Goal: Task Accomplishment & Management: Use online tool/utility

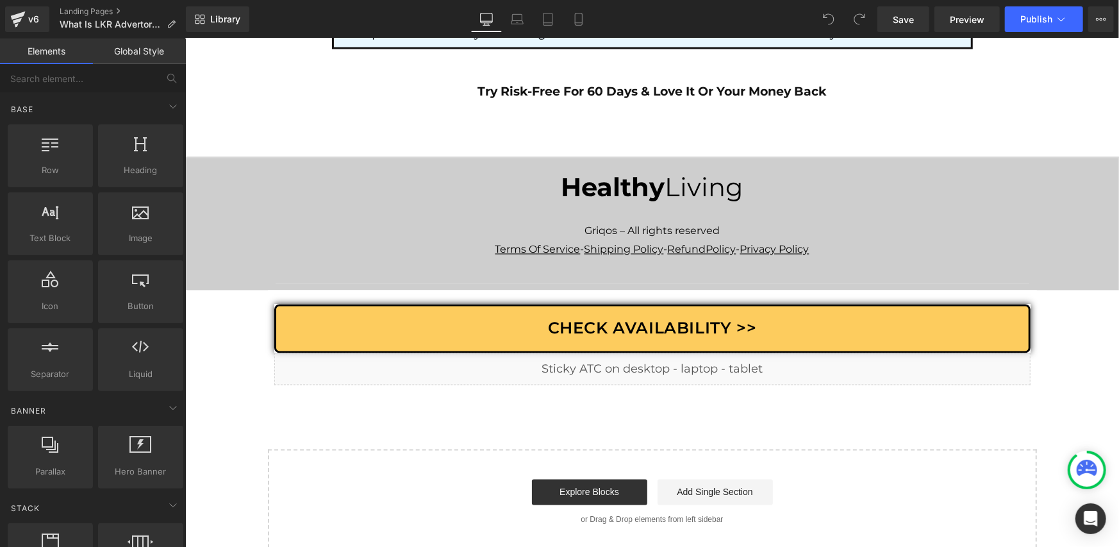
scroll to position [7589, 0]
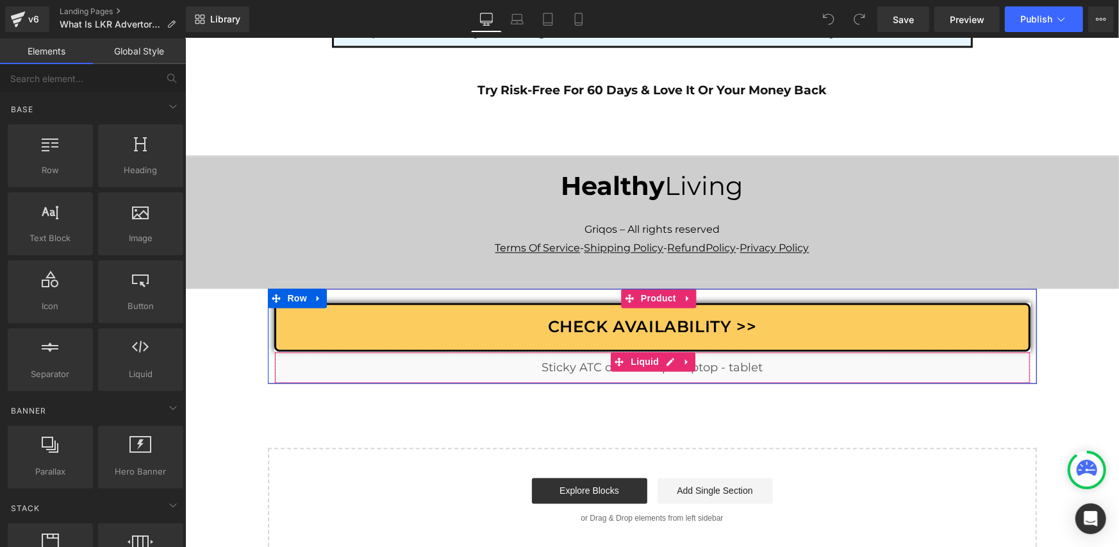
click at [664, 351] on div "Liquid" at bounding box center [652, 367] width 756 height 32
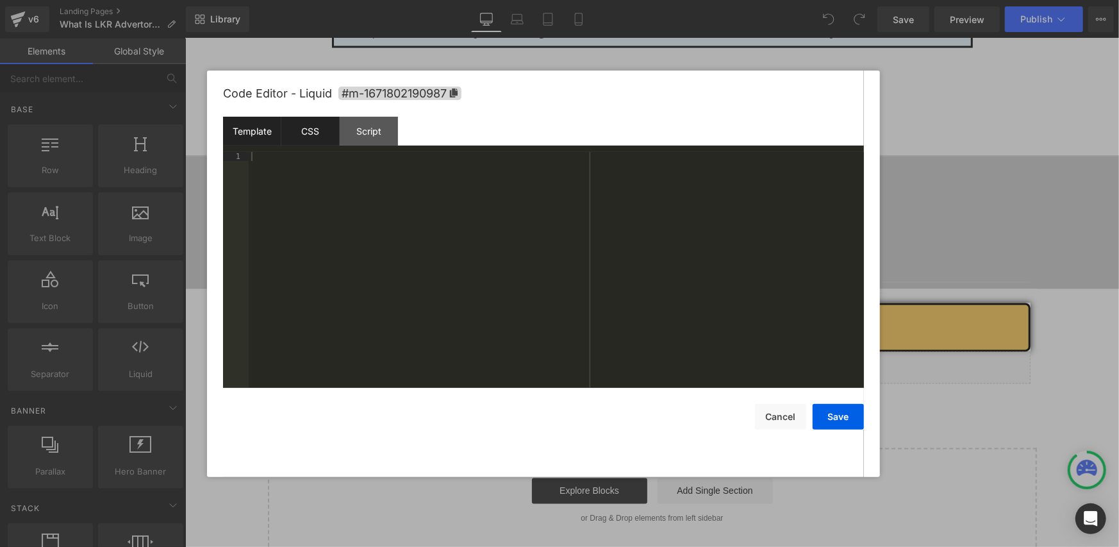
click at [311, 142] on div "CSS" at bounding box center [310, 131] width 58 height 29
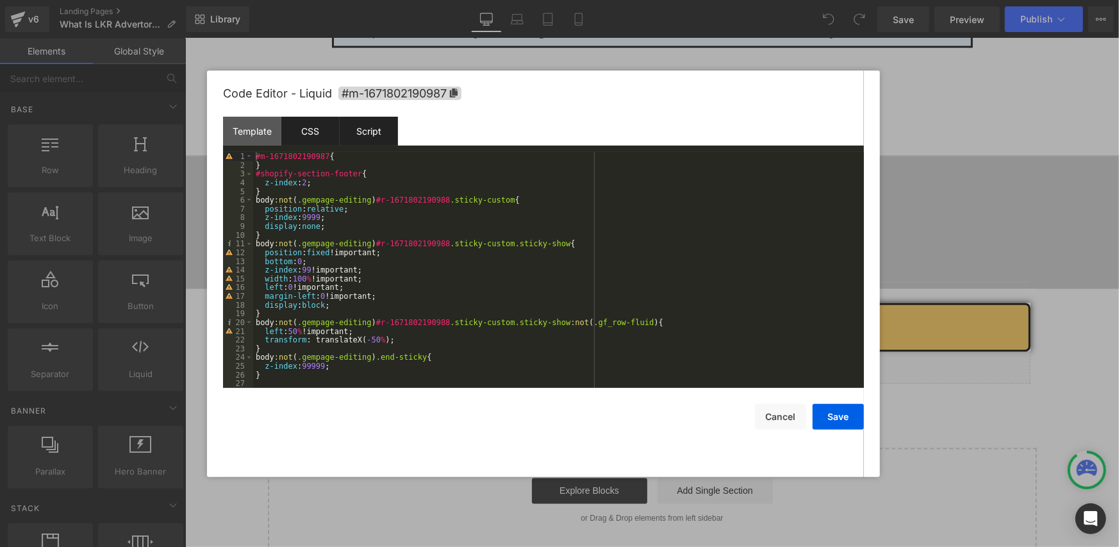
click at [360, 134] on div "Script" at bounding box center [369, 131] width 58 height 29
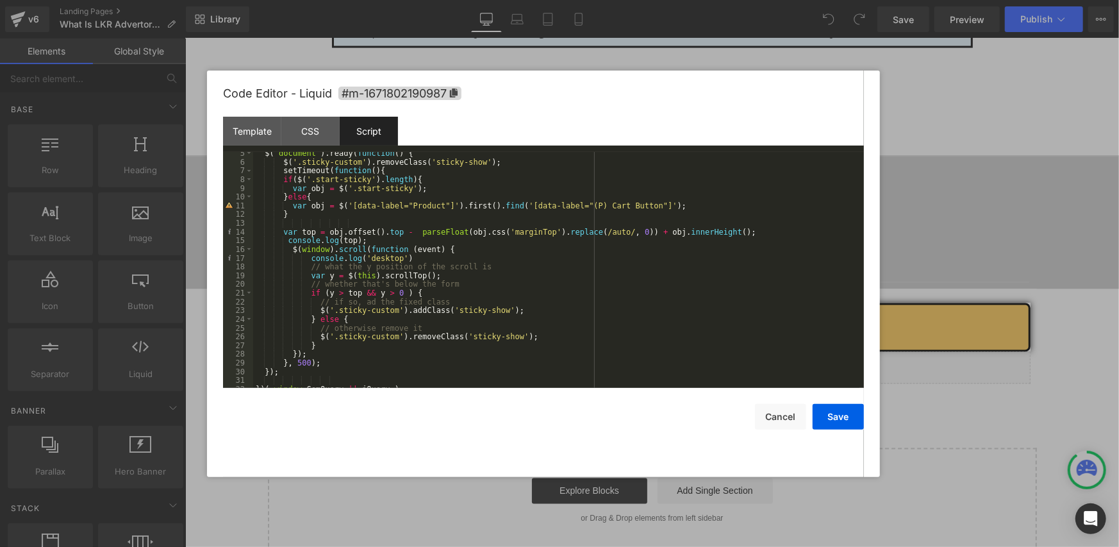
scroll to position [44, 0]
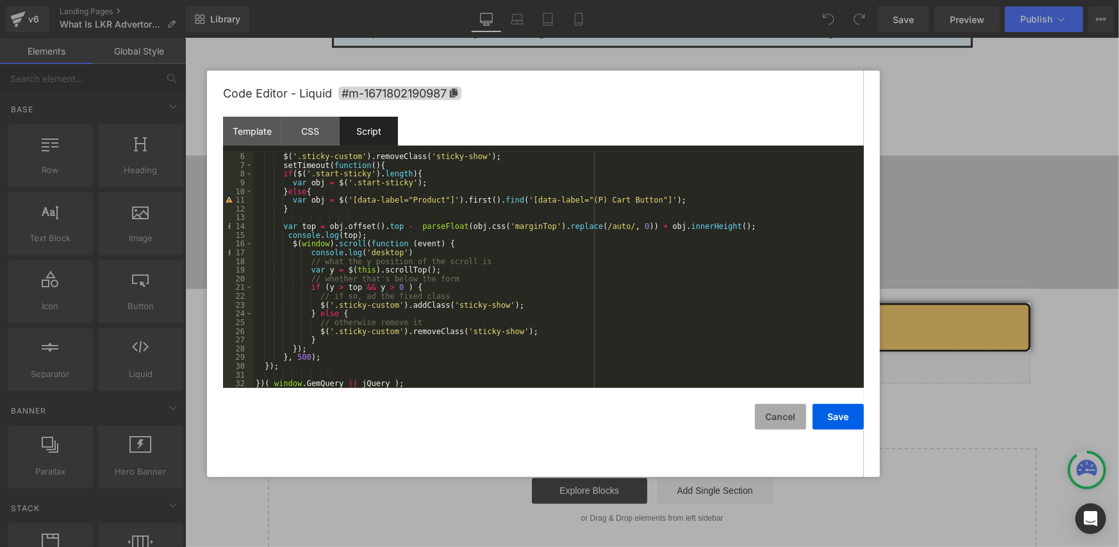
click at [779, 418] on button "Cancel" at bounding box center [780, 417] width 51 height 26
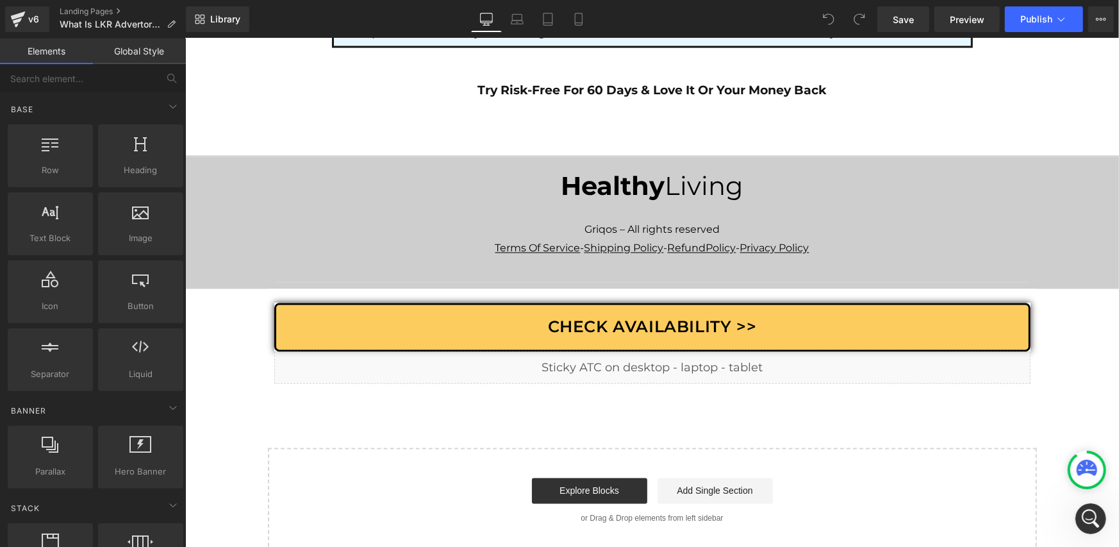
scroll to position [0, 0]
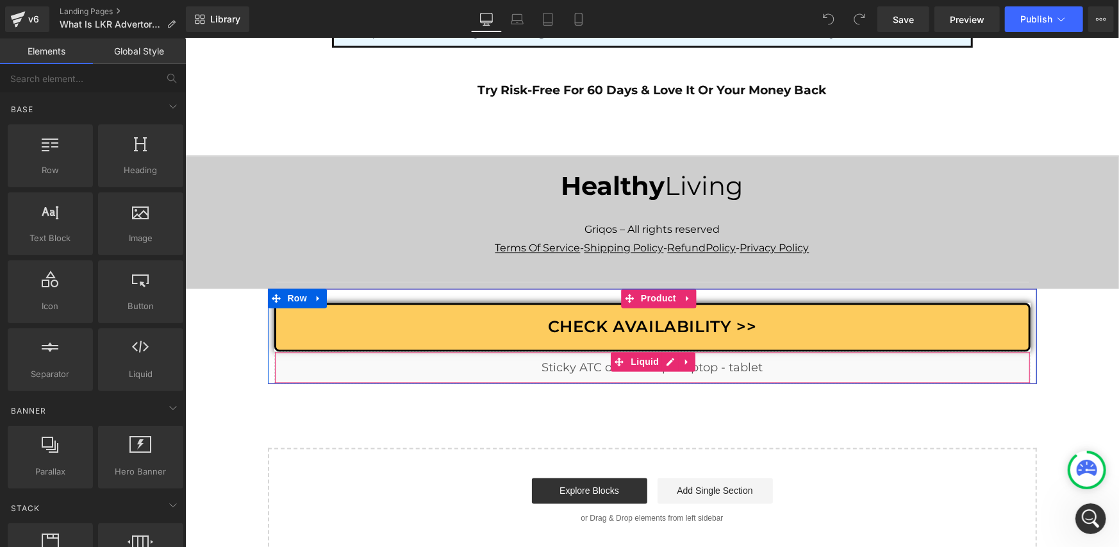
click at [661, 351] on div "Liquid" at bounding box center [652, 367] width 756 height 32
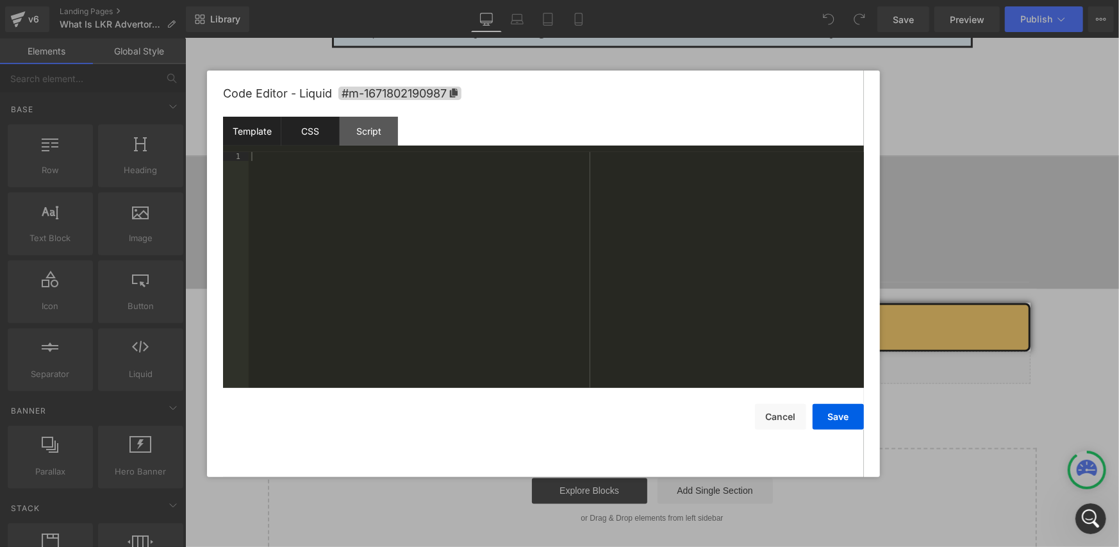
click at [297, 135] on div "CSS" at bounding box center [310, 131] width 58 height 29
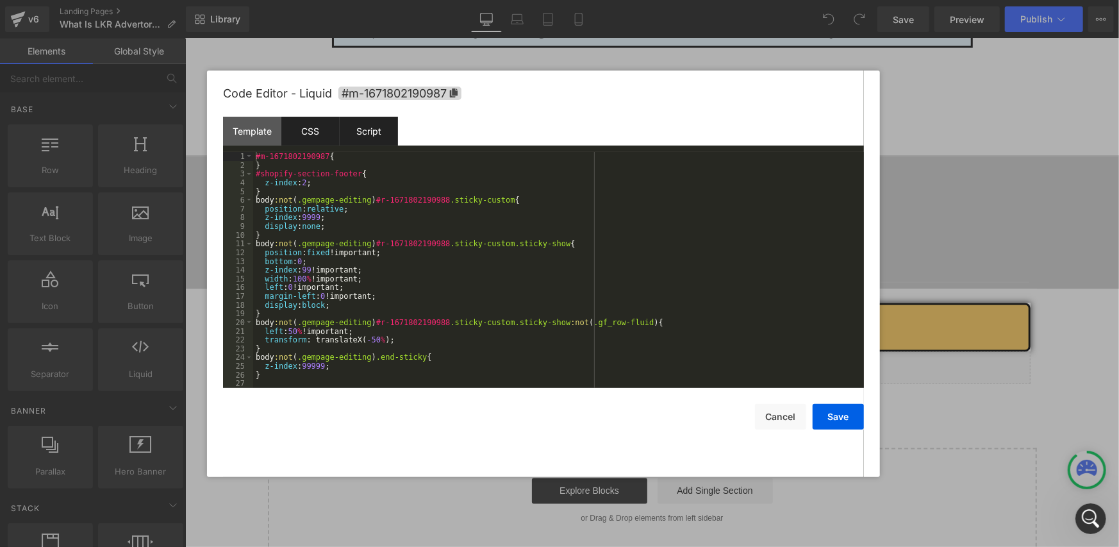
click at [372, 129] on div "Script" at bounding box center [369, 131] width 58 height 29
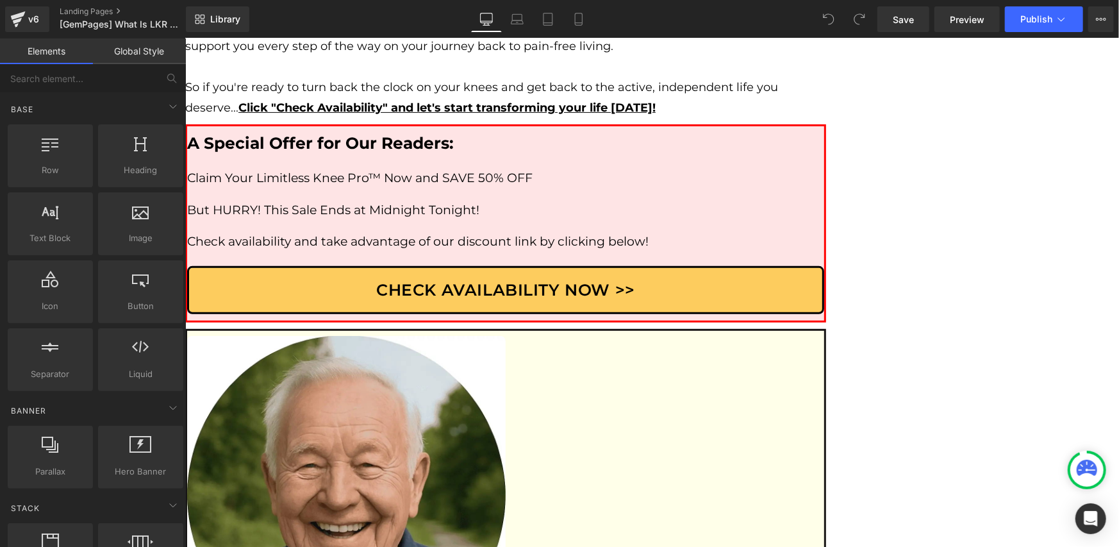
scroll to position [7569, 0]
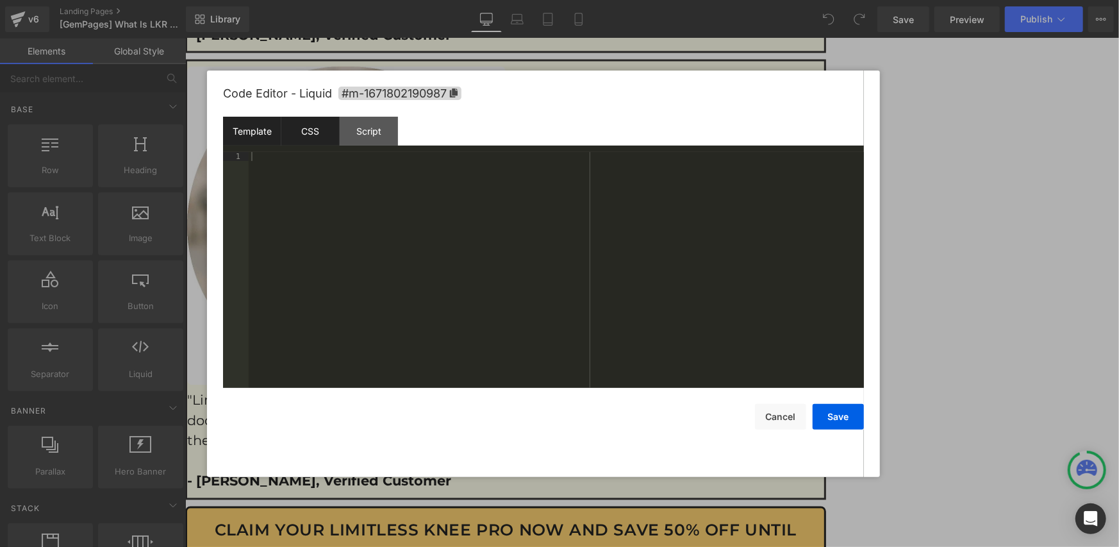
click at [329, 124] on div "CSS" at bounding box center [310, 131] width 58 height 29
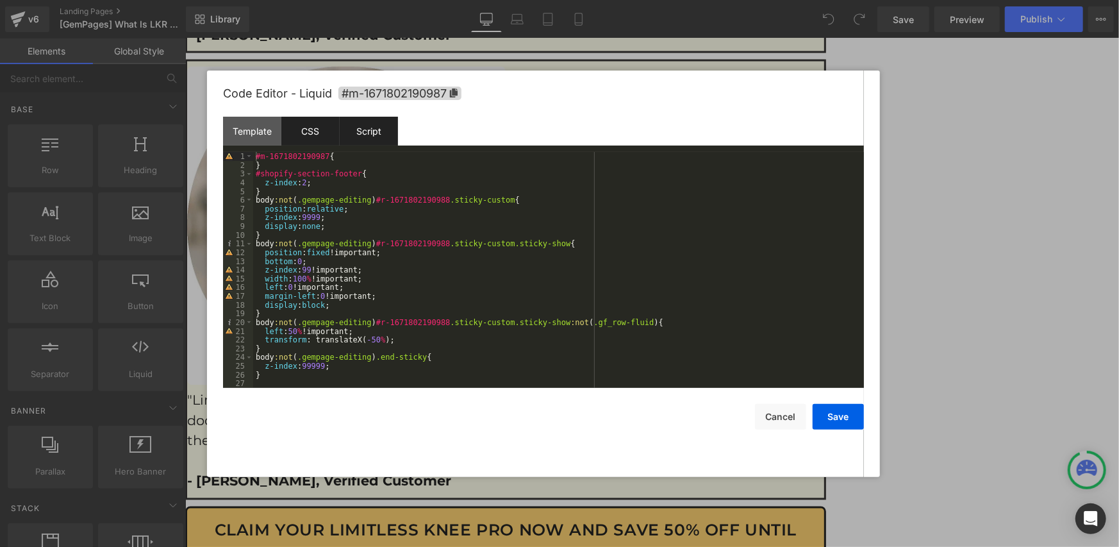
click at [366, 124] on div "Script" at bounding box center [369, 131] width 58 height 29
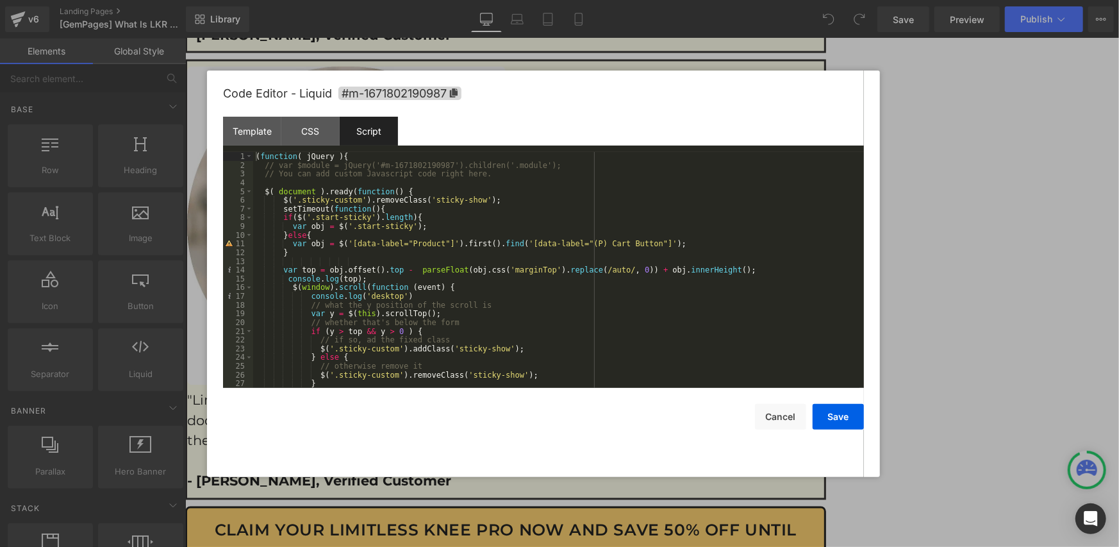
scroll to position [0, 0]
click at [773, 418] on button "Cancel" at bounding box center [780, 417] width 51 height 26
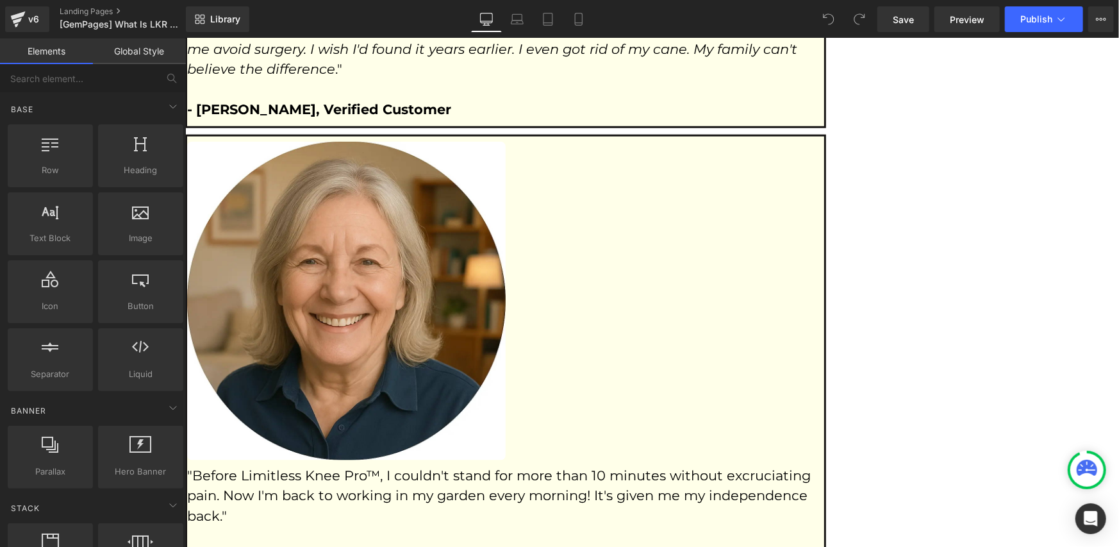
scroll to position [7569, 0]
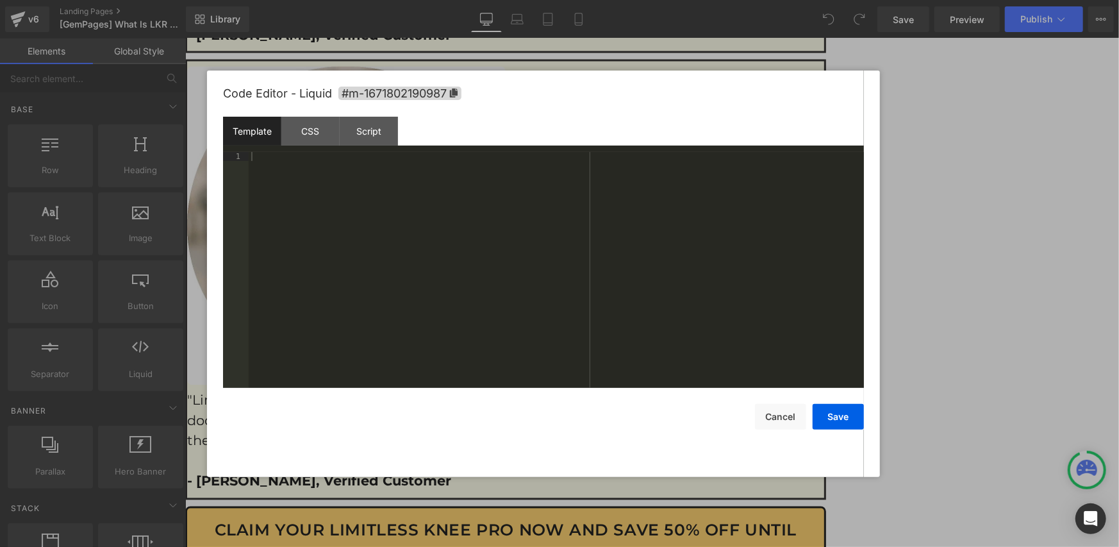
click at [369, 128] on div "Script" at bounding box center [369, 131] width 58 height 29
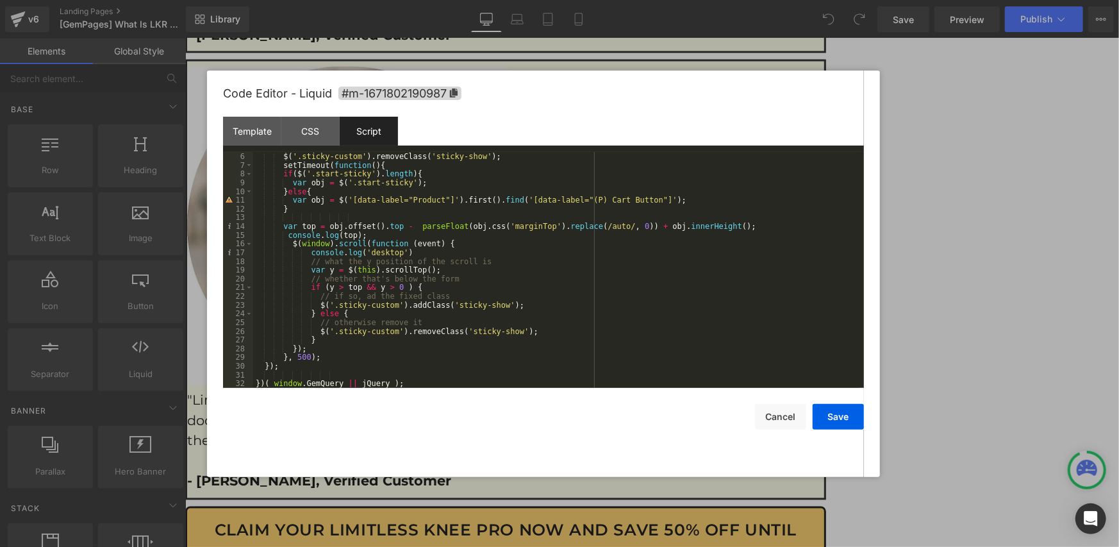
scroll to position [6, 0]
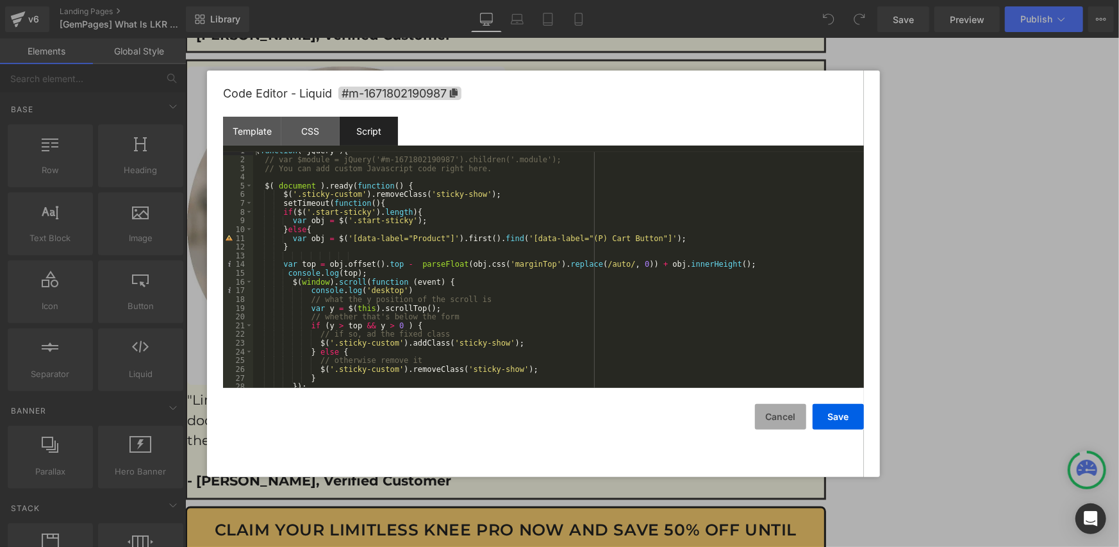
click at [788, 413] on button "Cancel" at bounding box center [780, 417] width 51 height 26
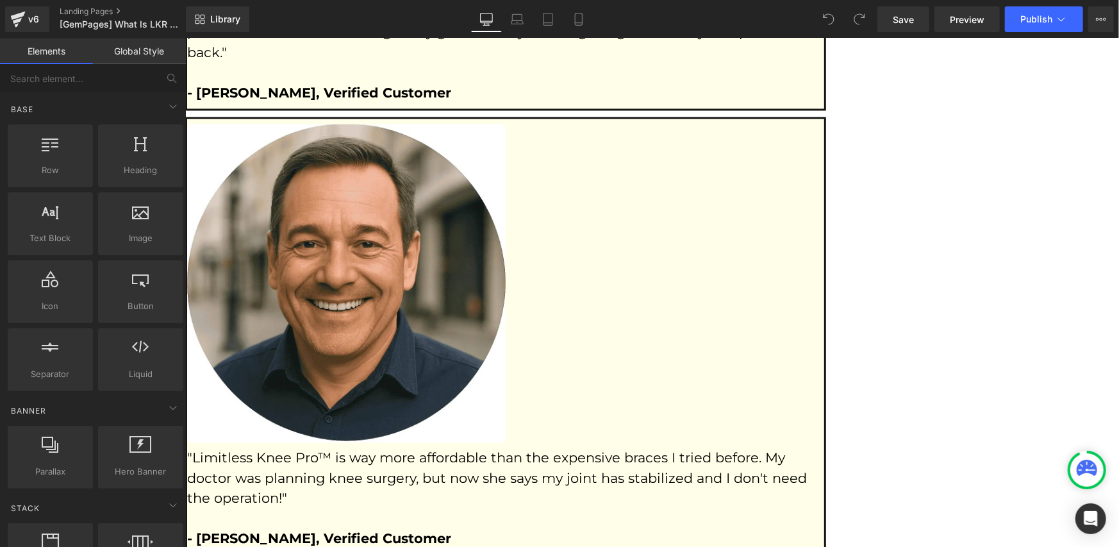
scroll to position [7569, 0]
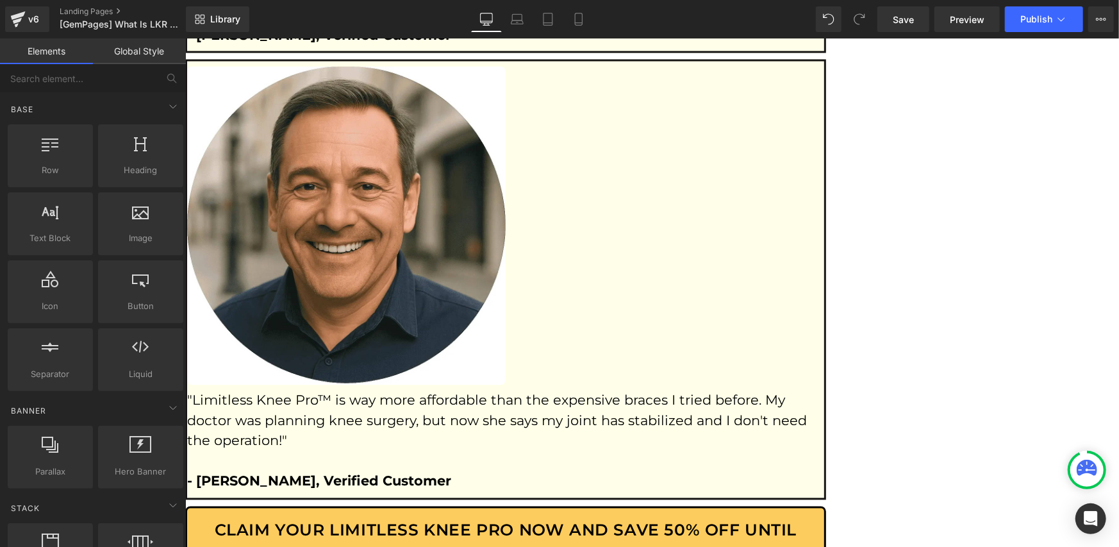
drag, startPoint x: 297, startPoint y: 275, endPoint x: 568, endPoint y: 274, distance: 271.7
click at [185, 38] on span "Row" at bounding box center [185, 38] width 0 height 0
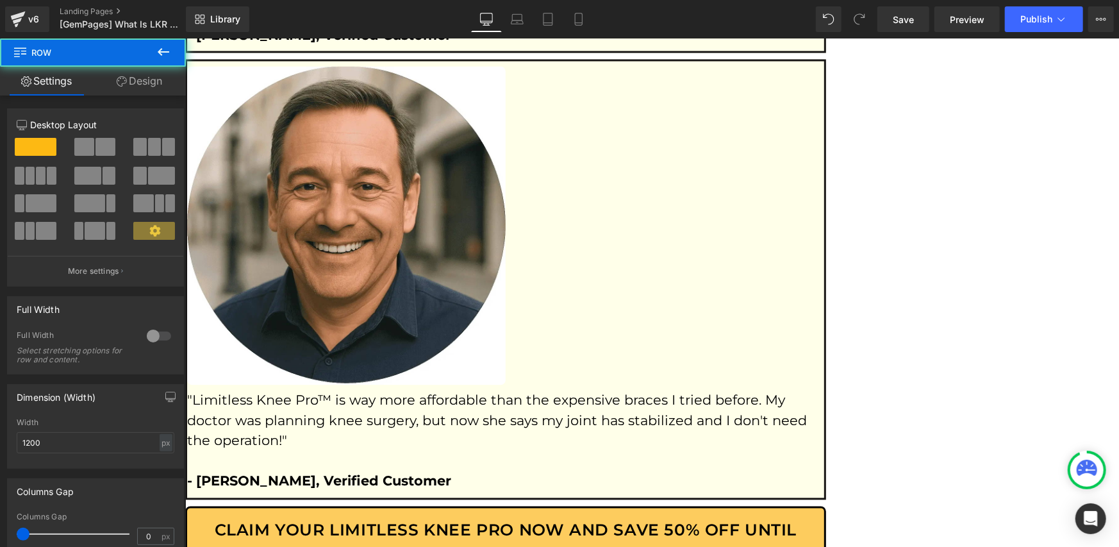
click at [185, 38] on span "Product" at bounding box center [185, 38] width 0 height 0
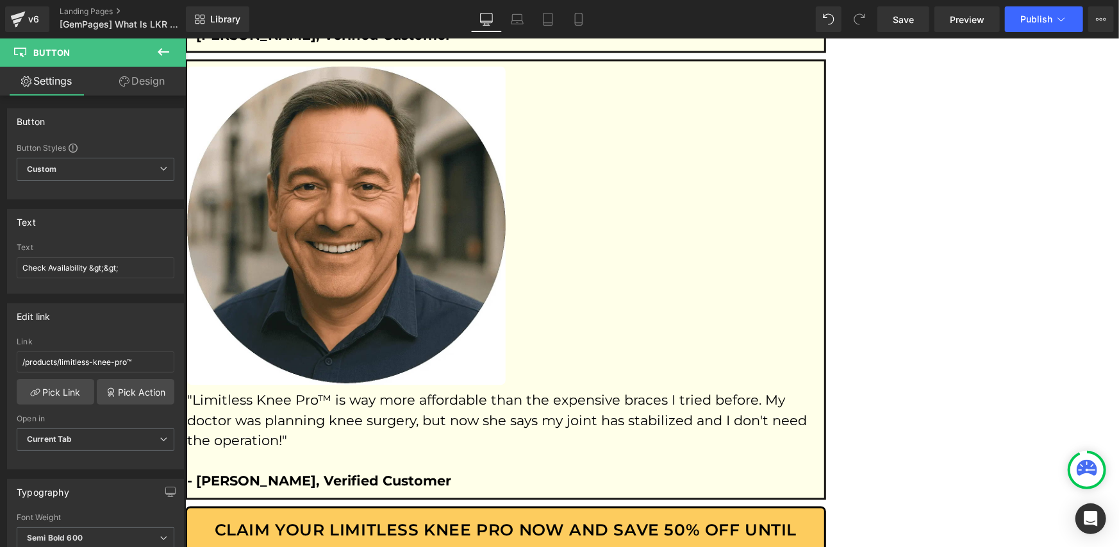
scroll to position [7553, 0]
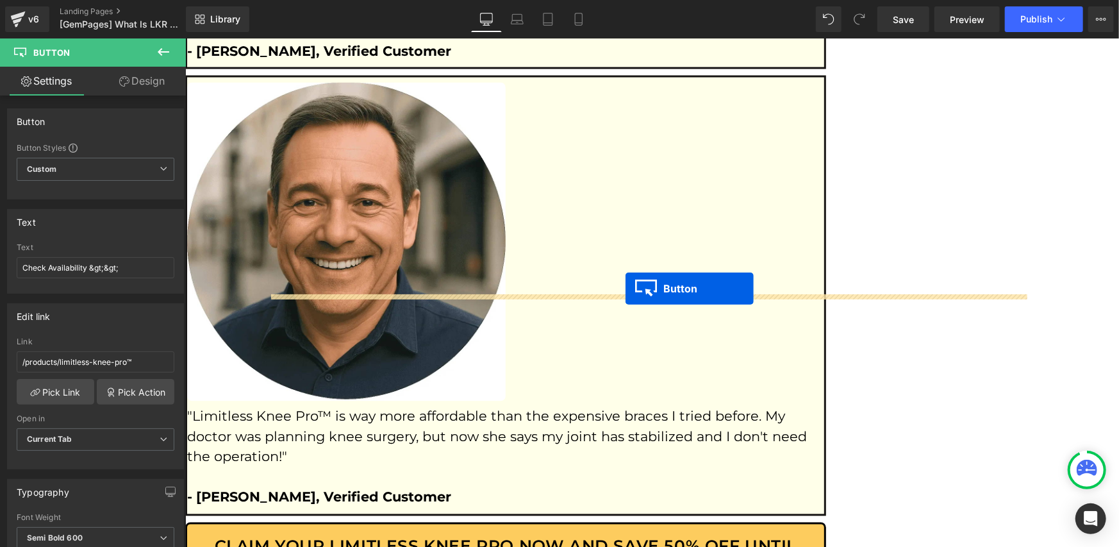
drag, startPoint x: 624, startPoint y: 303, endPoint x: 625, endPoint y: 288, distance: 15.4
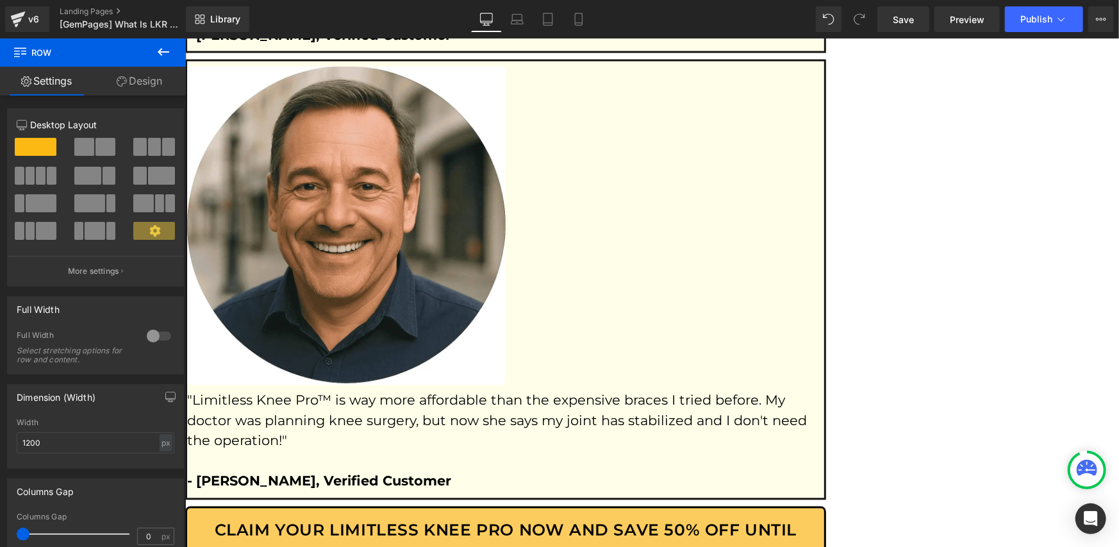
click at [185, 38] on span "Product" at bounding box center [185, 38] width 0 height 0
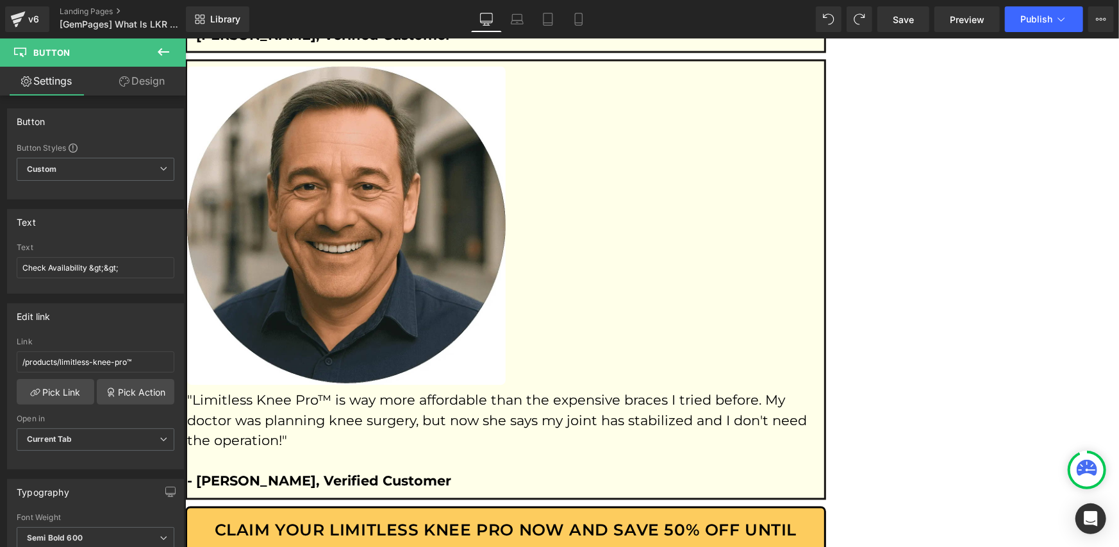
click at [185, 38] on span "Product" at bounding box center [185, 38] width 0 height 0
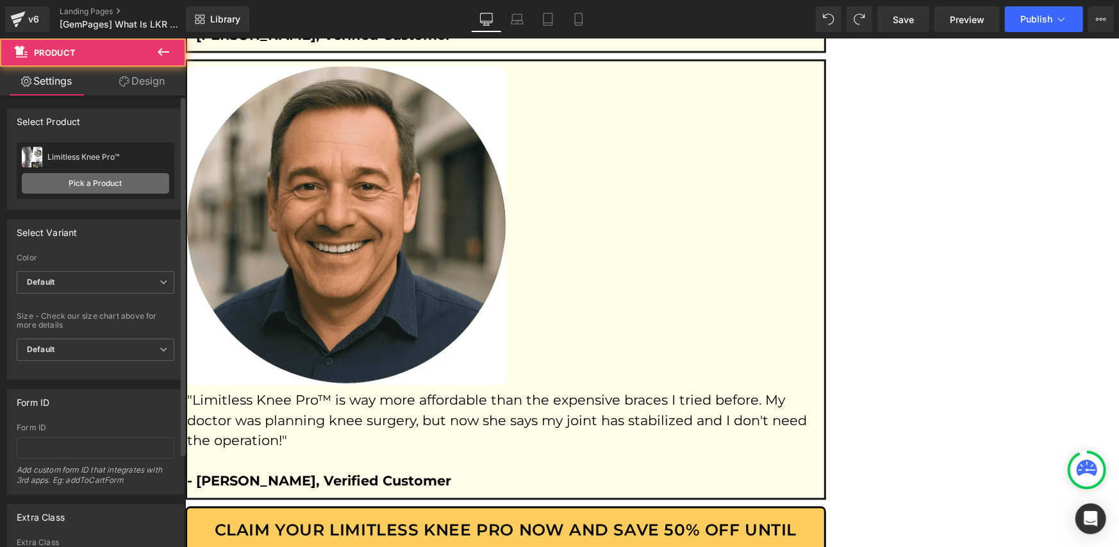
click at [128, 188] on link "Pick a Product" at bounding box center [95, 183] width 147 height 21
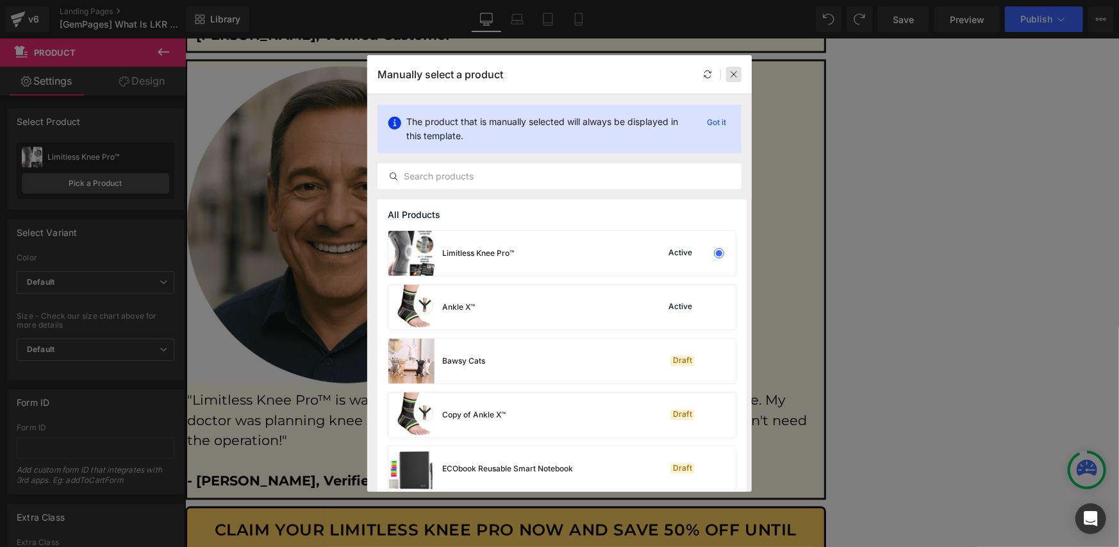
click at [733, 77] on icon at bounding box center [733, 74] width 9 height 9
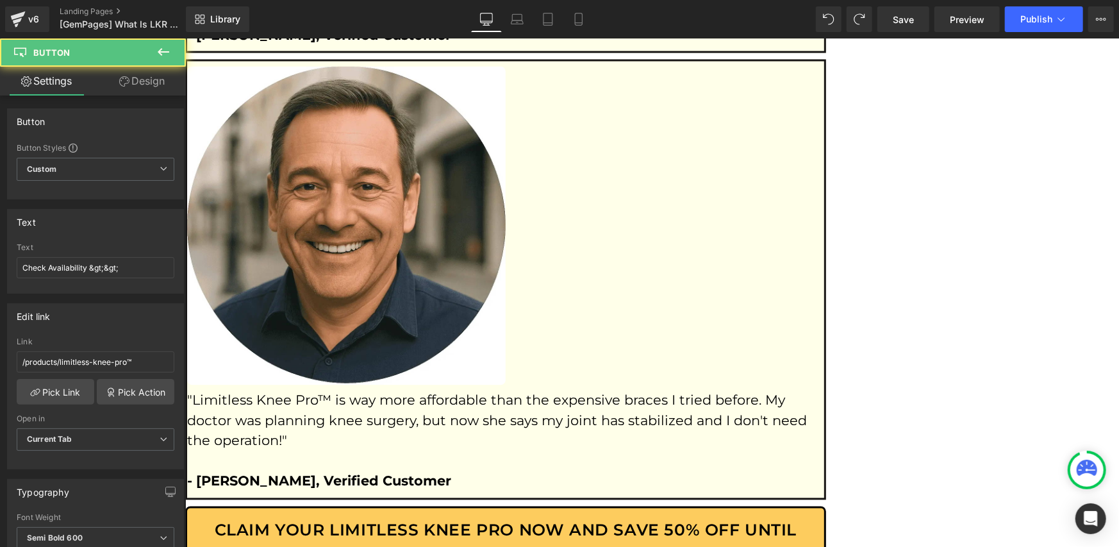
scroll to position [7553, 0]
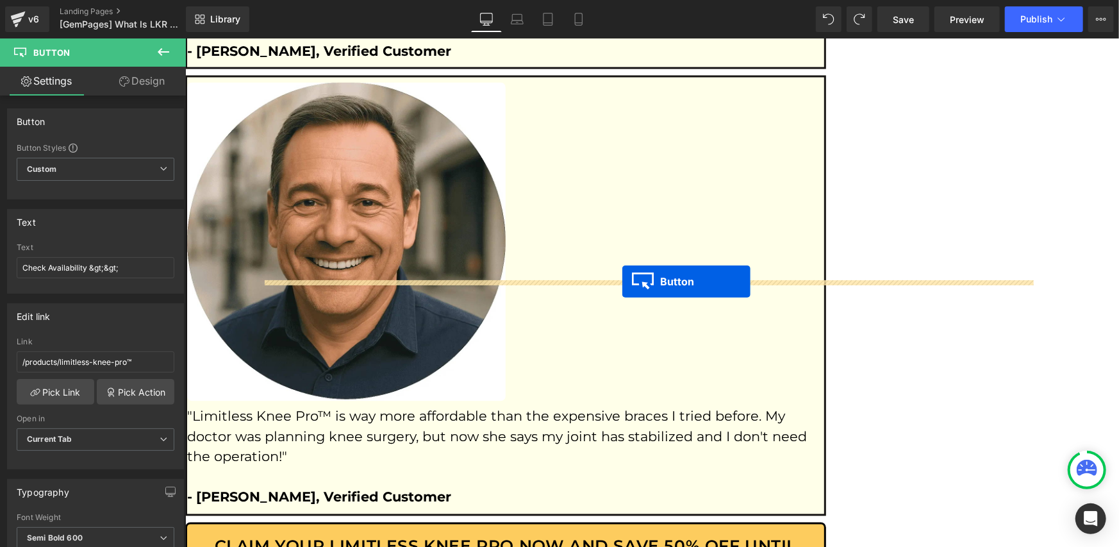
drag, startPoint x: 623, startPoint y: 302, endPoint x: 622, endPoint y: 281, distance: 21.2
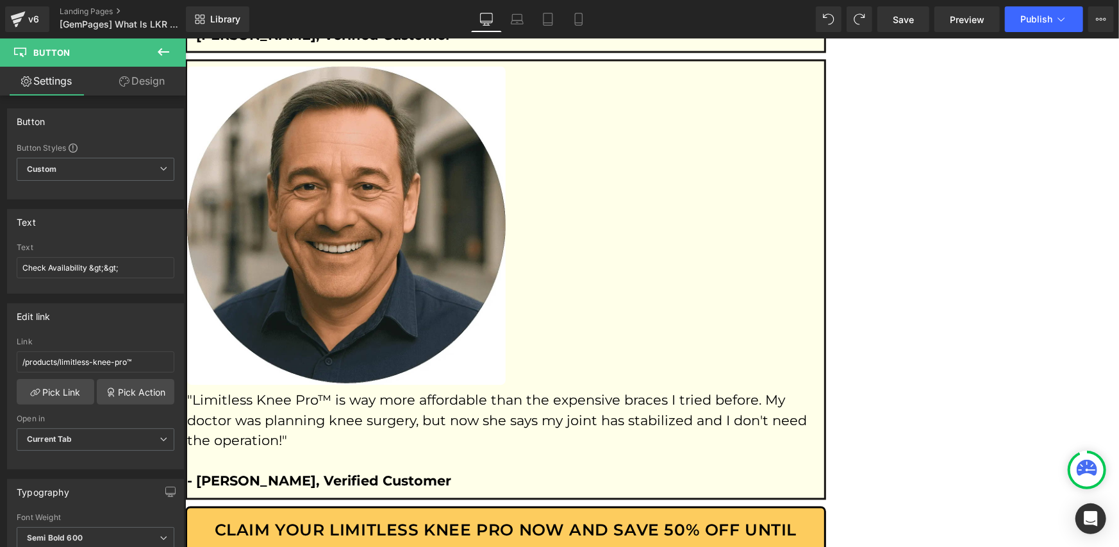
click at [185, 38] on span "Product" at bounding box center [185, 38] width 0 height 0
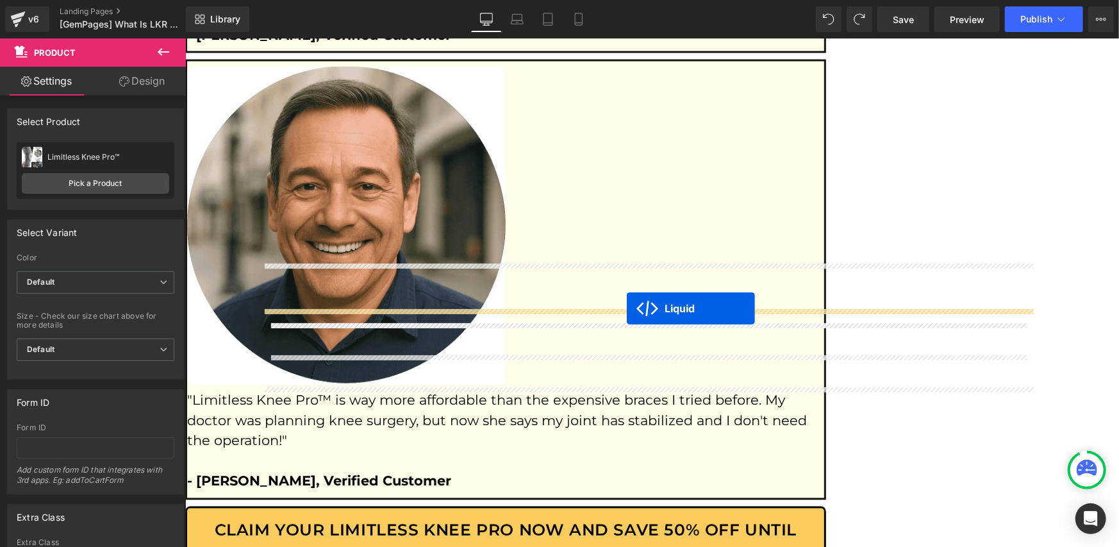
drag, startPoint x: 610, startPoint y: 365, endPoint x: 626, endPoint y: 308, distance: 58.6
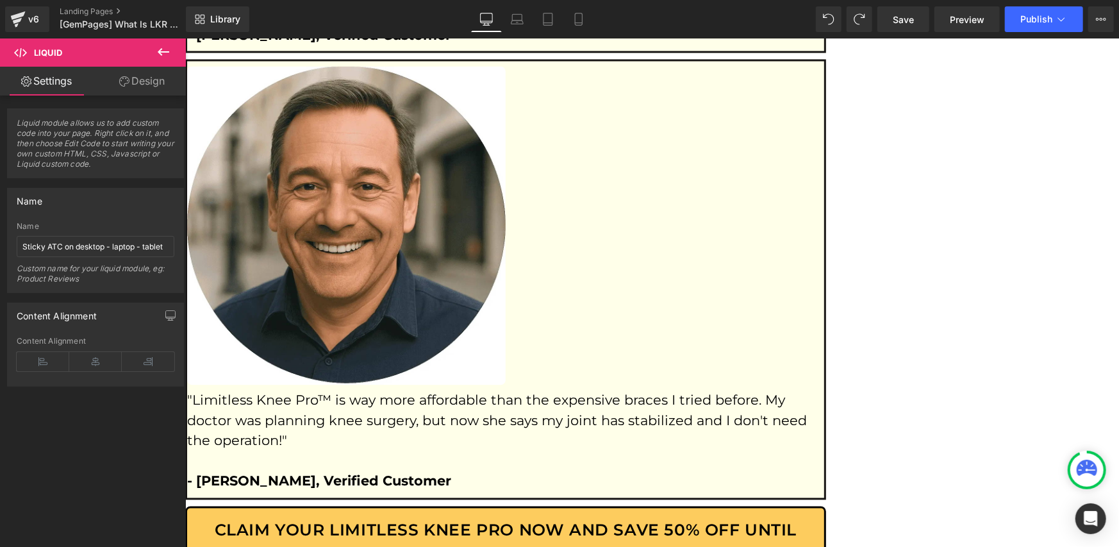
click at [185, 38] on icon at bounding box center [185, 38] width 0 height 0
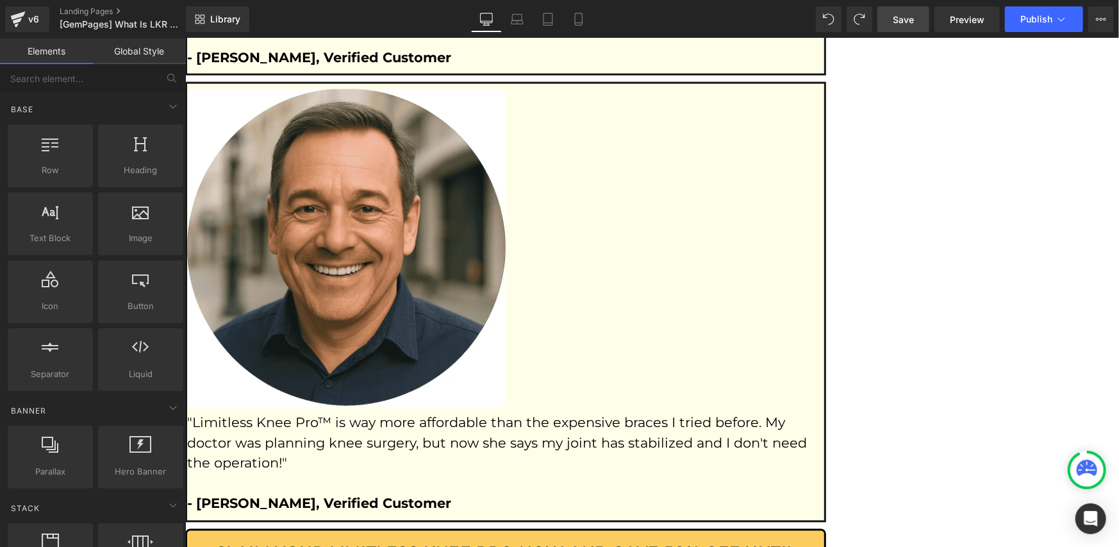
click at [919, 22] on link "Save" at bounding box center [903, 19] width 52 height 26
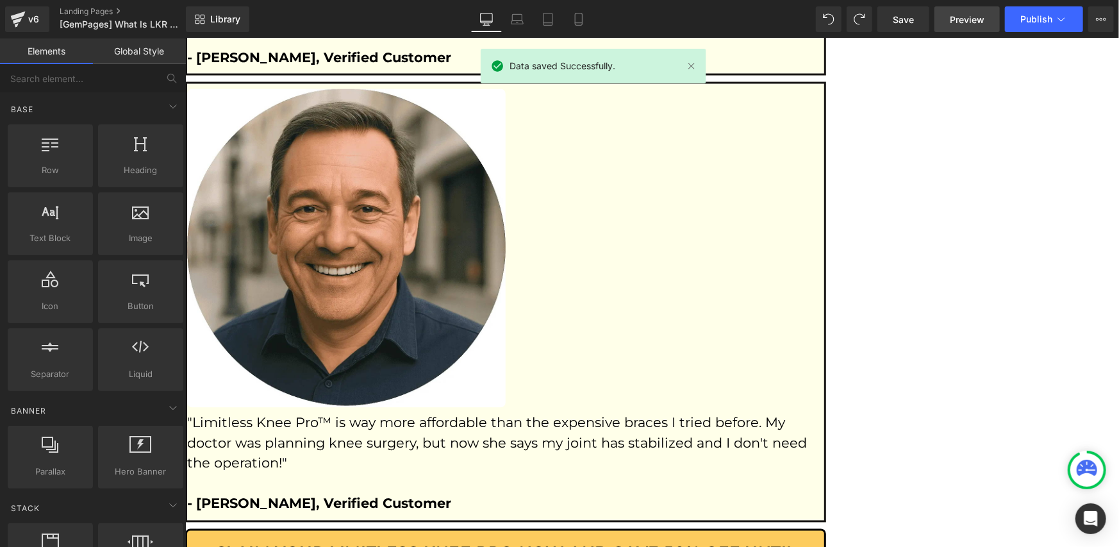
click at [953, 22] on span "Preview" at bounding box center [967, 19] width 35 height 13
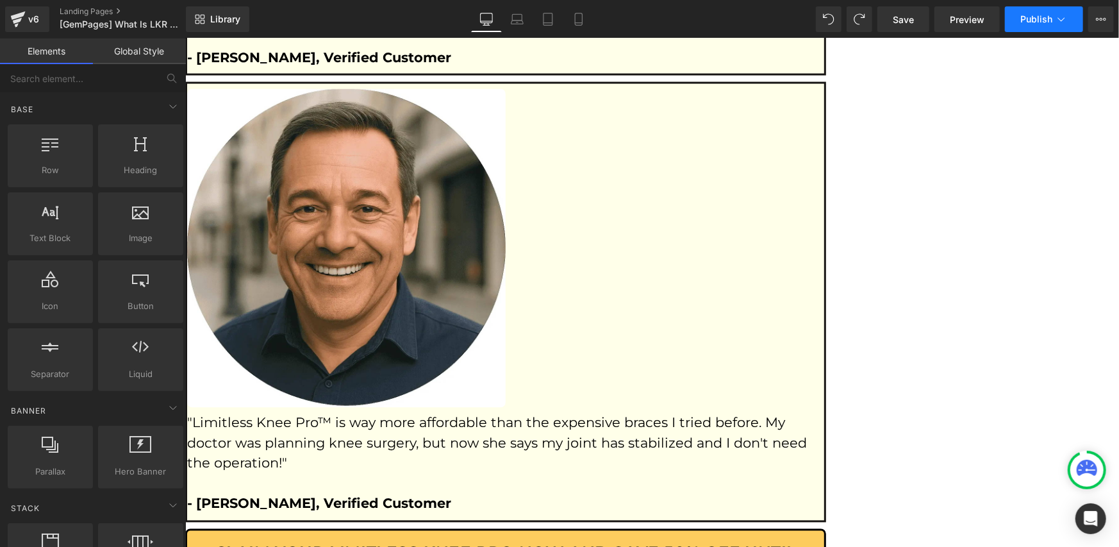
click at [1034, 14] on span "Publish" at bounding box center [1036, 19] width 32 height 10
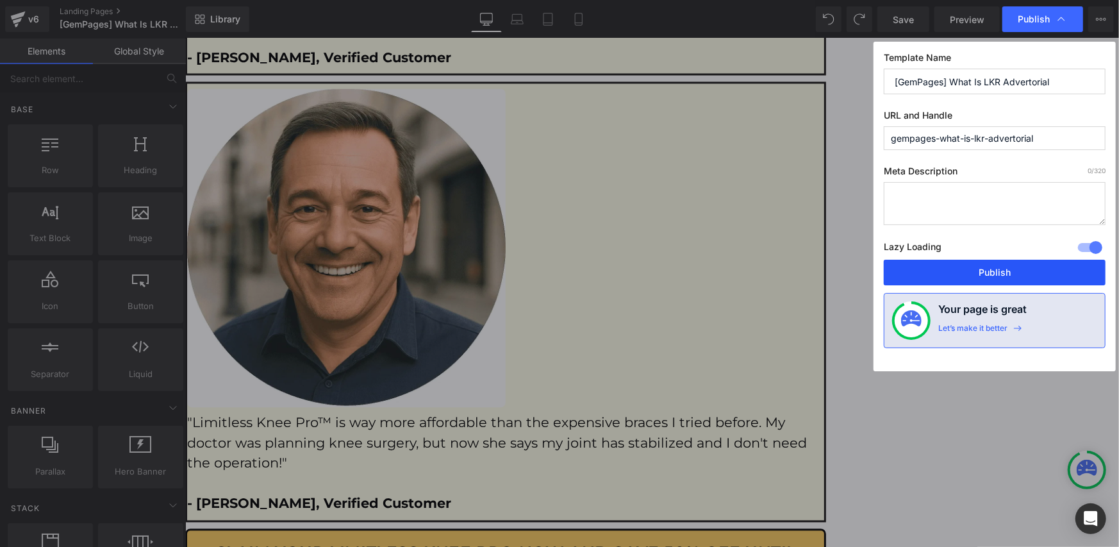
click at [934, 275] on button "Publish" at bounding box center [995, 273] width 222 height 26
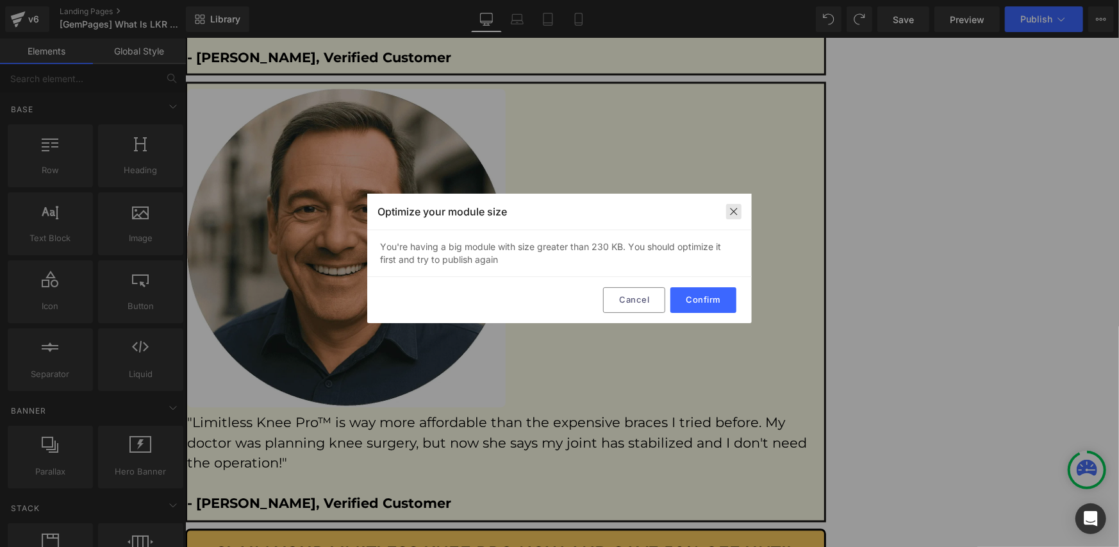
click at [730, 212] on img at bounding box center [734, 211] width 10 height 10
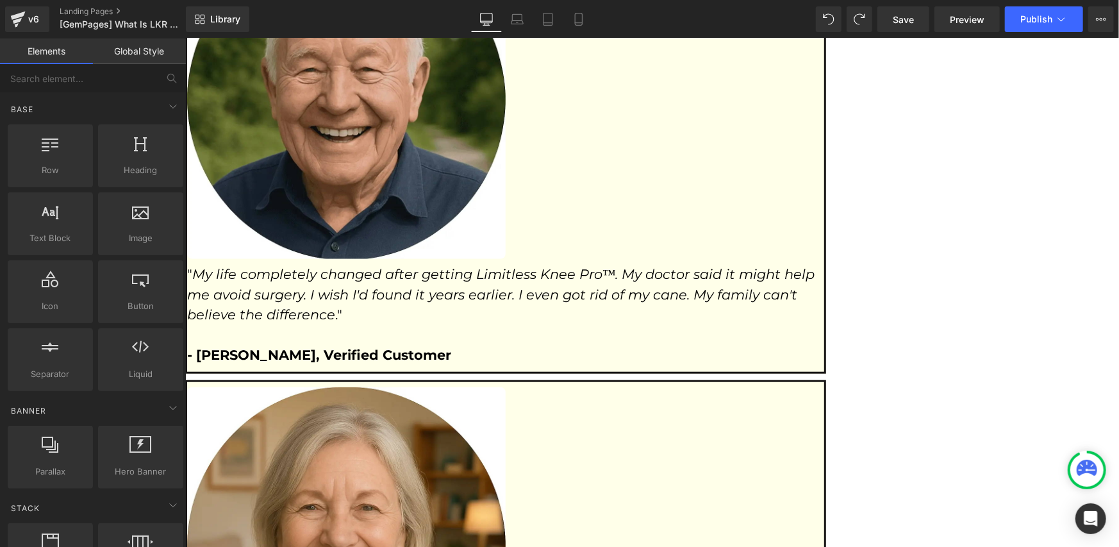
scroll to position [6906, 0]
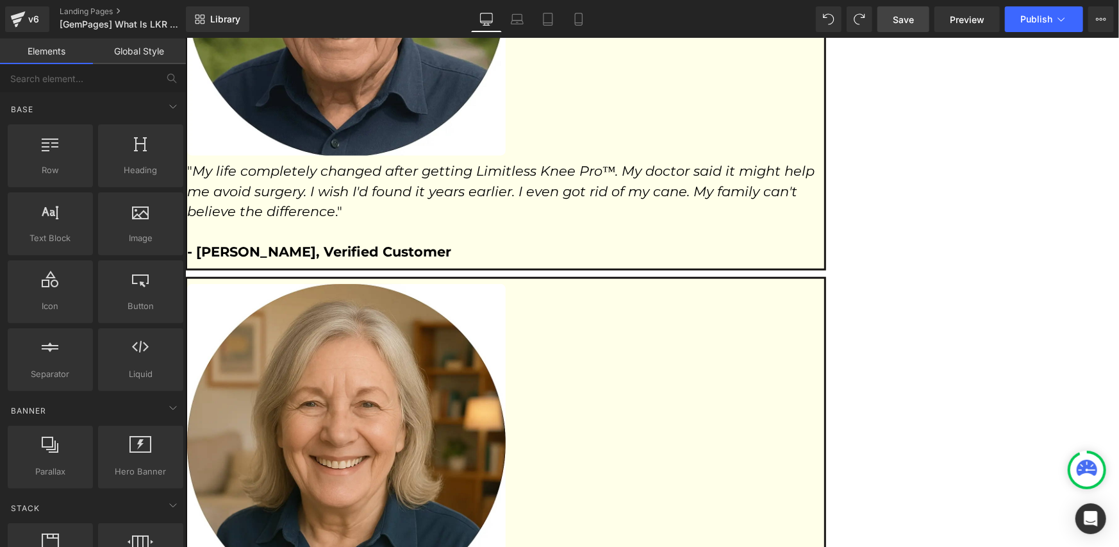
drag, startPoint x: 899, startPoint y: 10, endPoint x: 297, endPoint y: 139, distance: 615.9
click at [899, 10] on link "Save" at bounding box center [903, 19] width 52 height 26
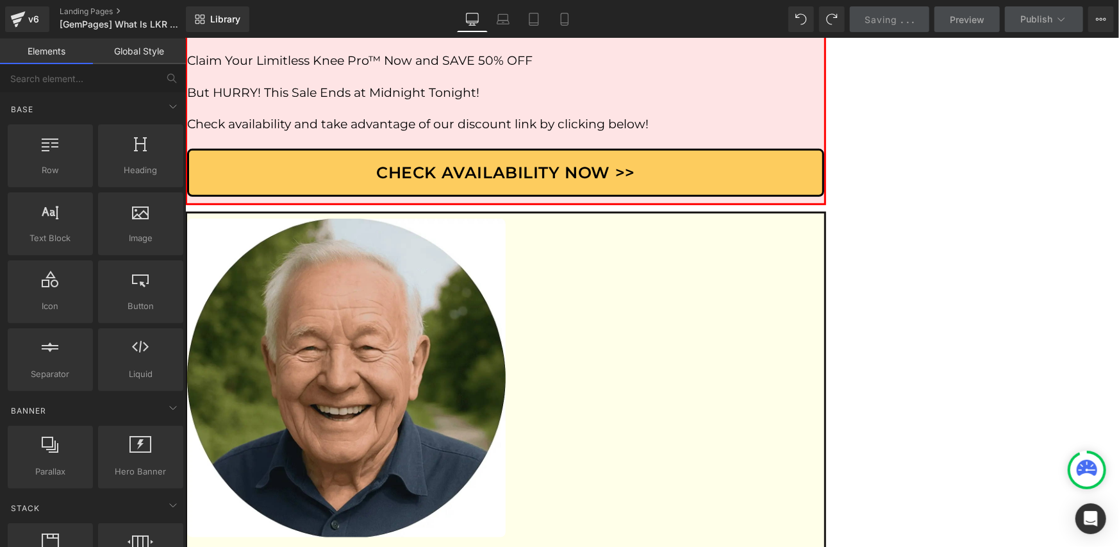
scroll to position [6479, 0]
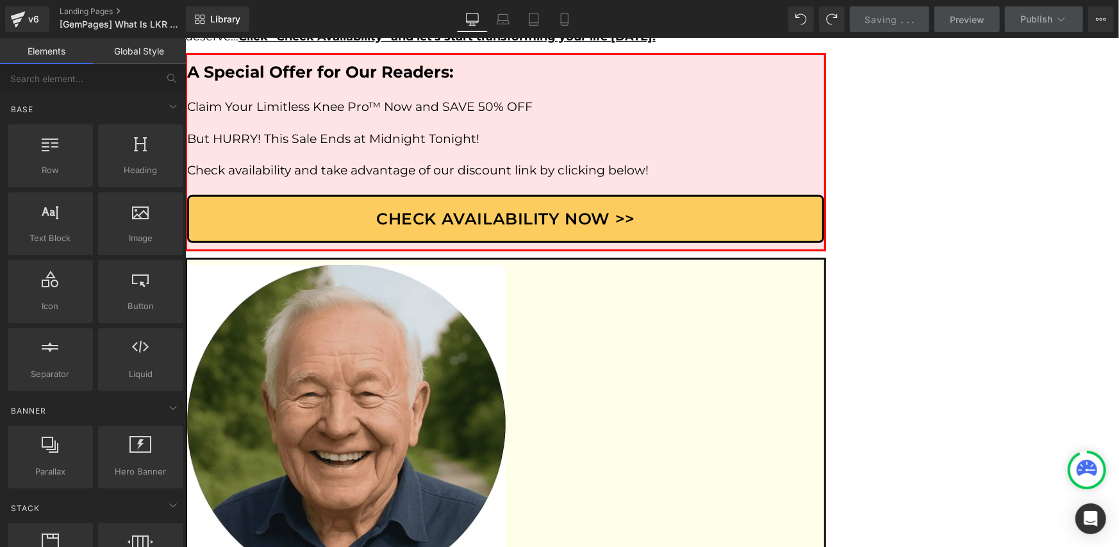
click at [547, 115] on p "Claim Your Limitless Knee Pro™ Now and SAVE 50% OFF" at bounding box center [504, 107] width 637 height 16
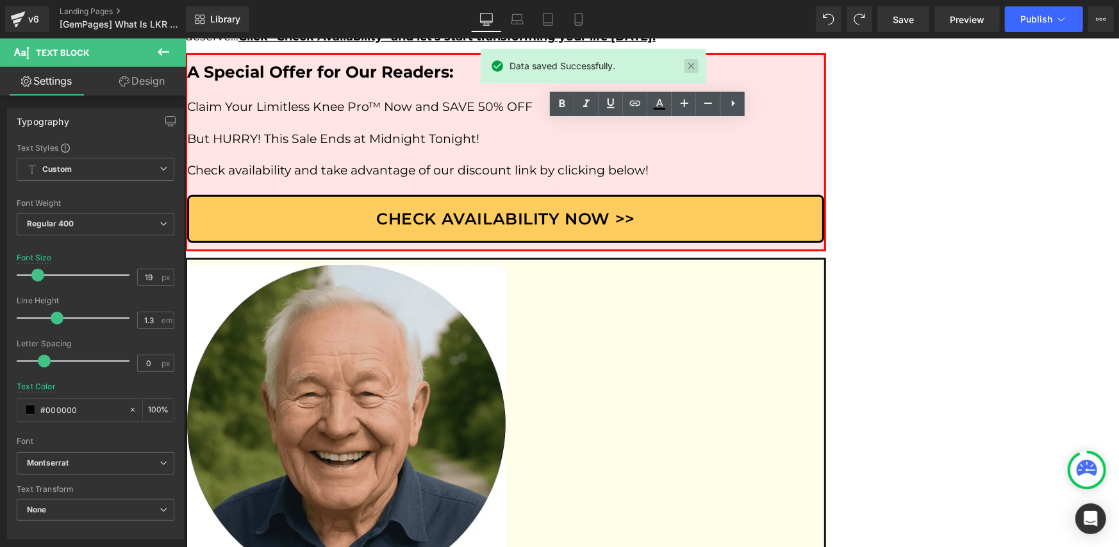
click at [690, 68] on link at bounding box center [691, 66] width 14 height 14
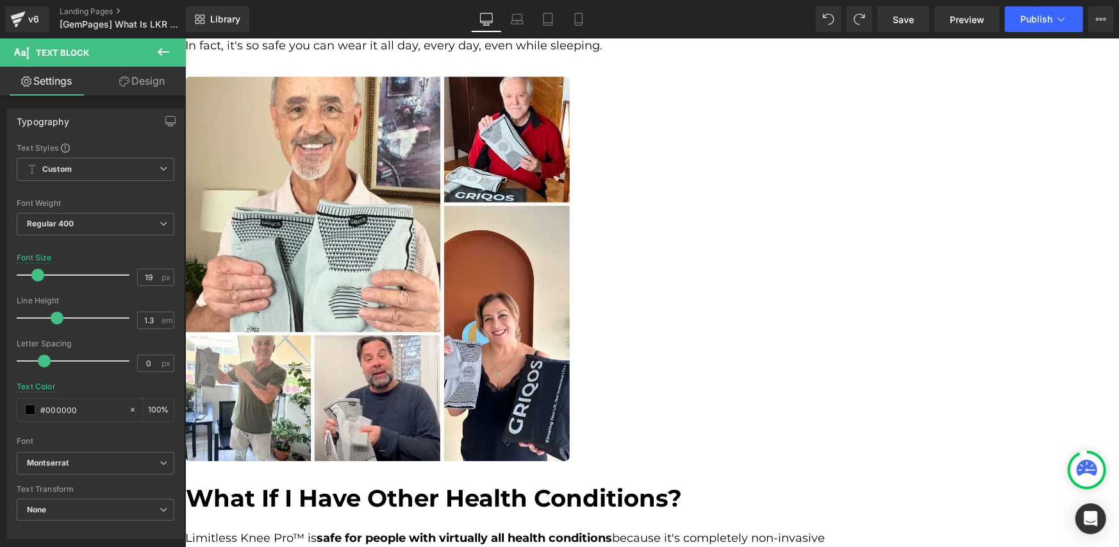
scroll to position [4770, 0]
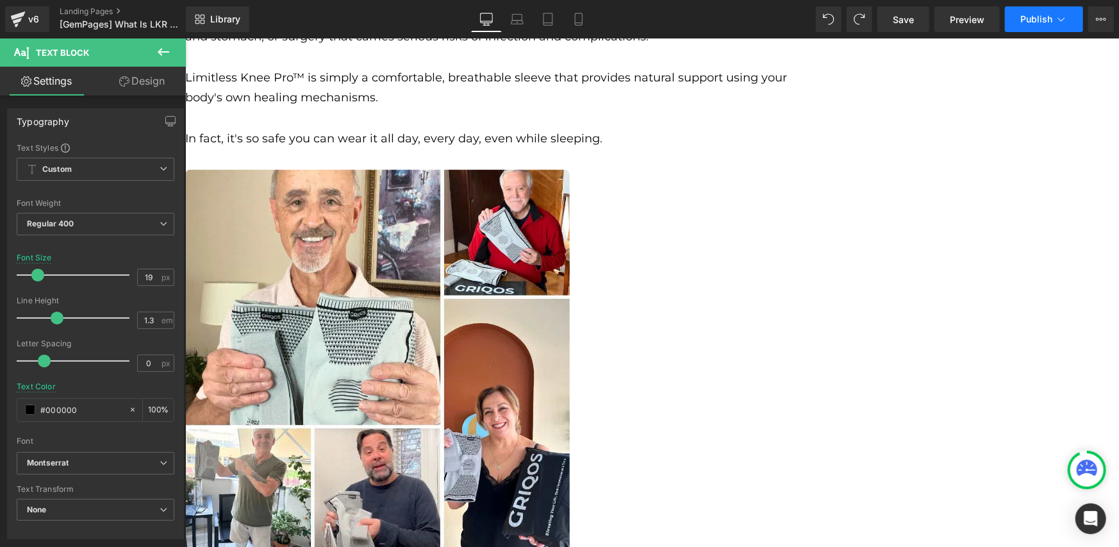
click at [1011, 21] on button "Publish" at bounding box center [1044, 19] width 78 height 26
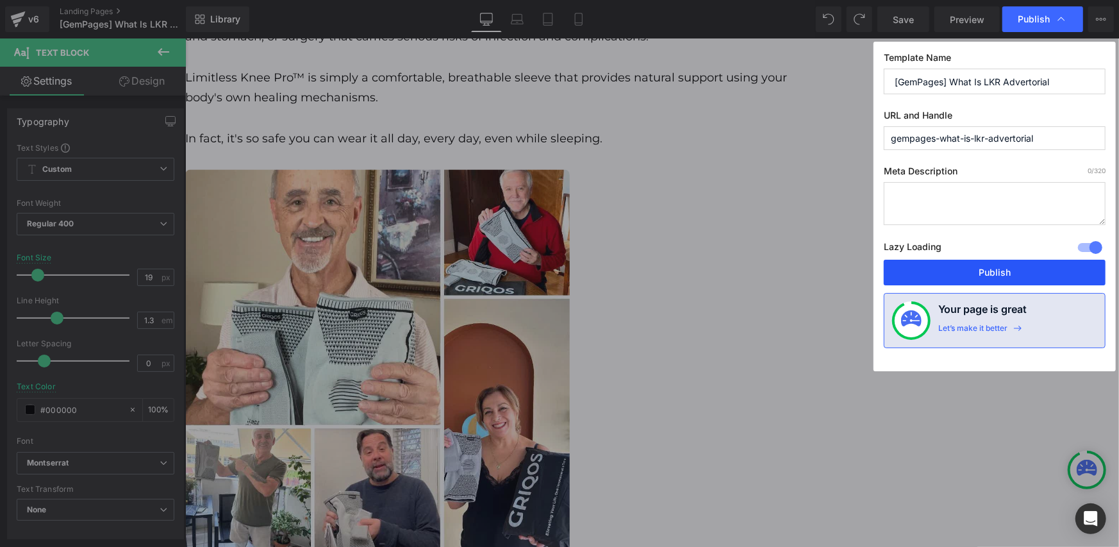
click at [936, 270] on button "Publish" at bounding box center [995, 273] width 222 height 26
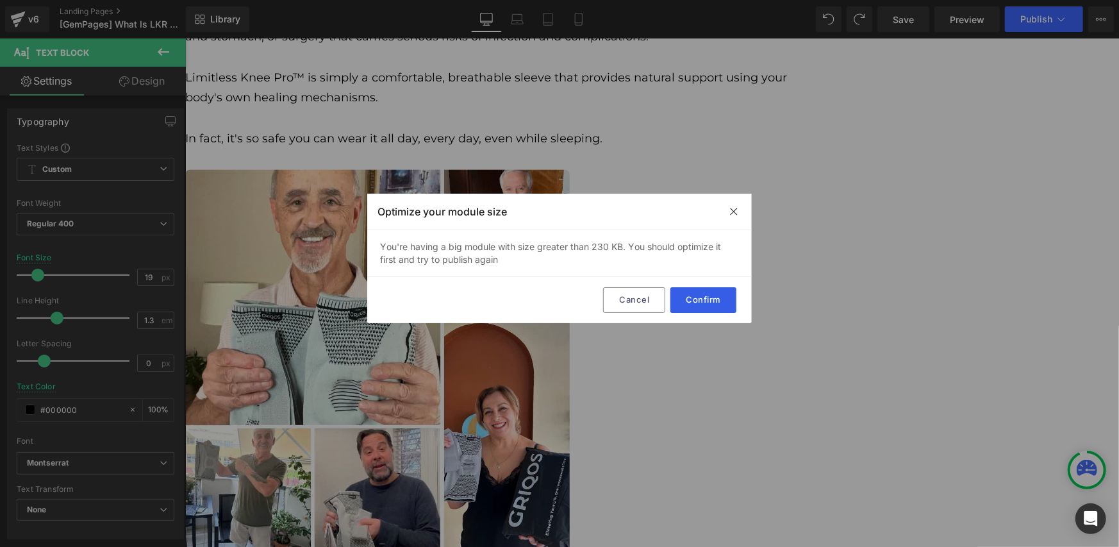
click at [721, 302] on button "Confirm" at bounding box center [703, 300] width 66 height 26
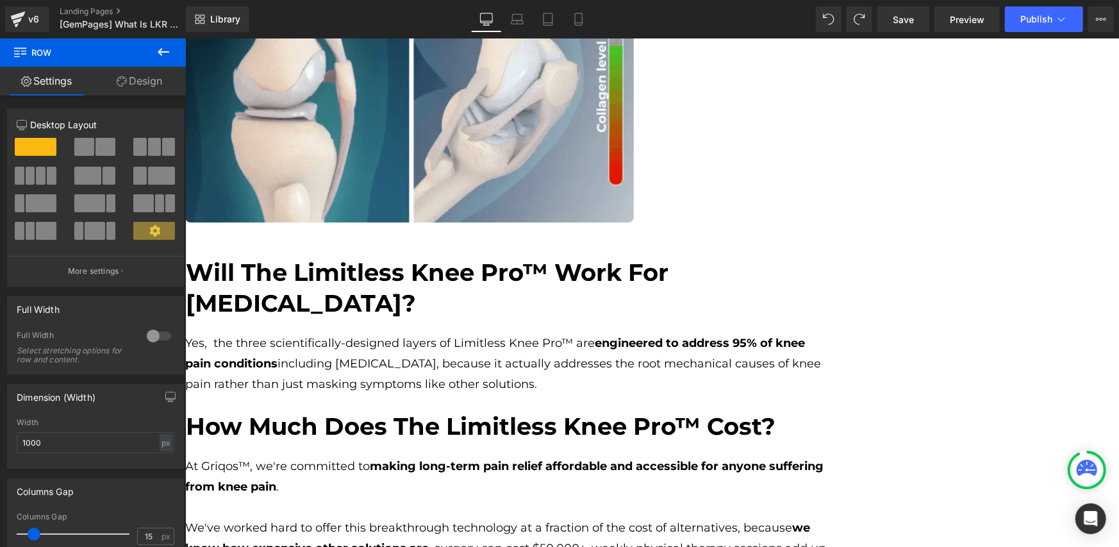
scroll to position [3037, 0]
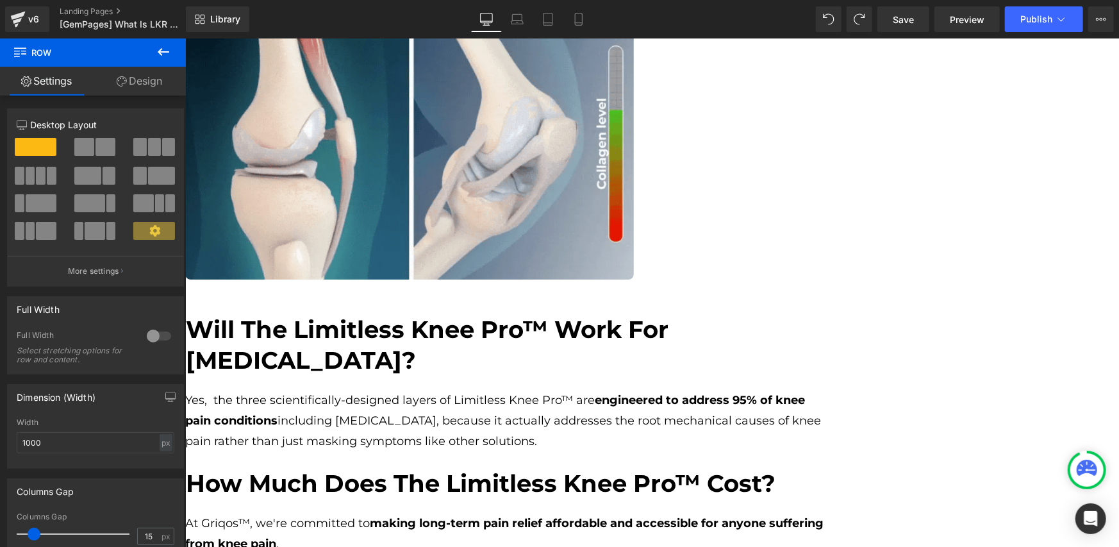
click at [369, 338] on b "Will The Limitless Knee Pro™ Work For [MEDICAL_DATA]?" at bounding box center [426, 344] width 482 height 60
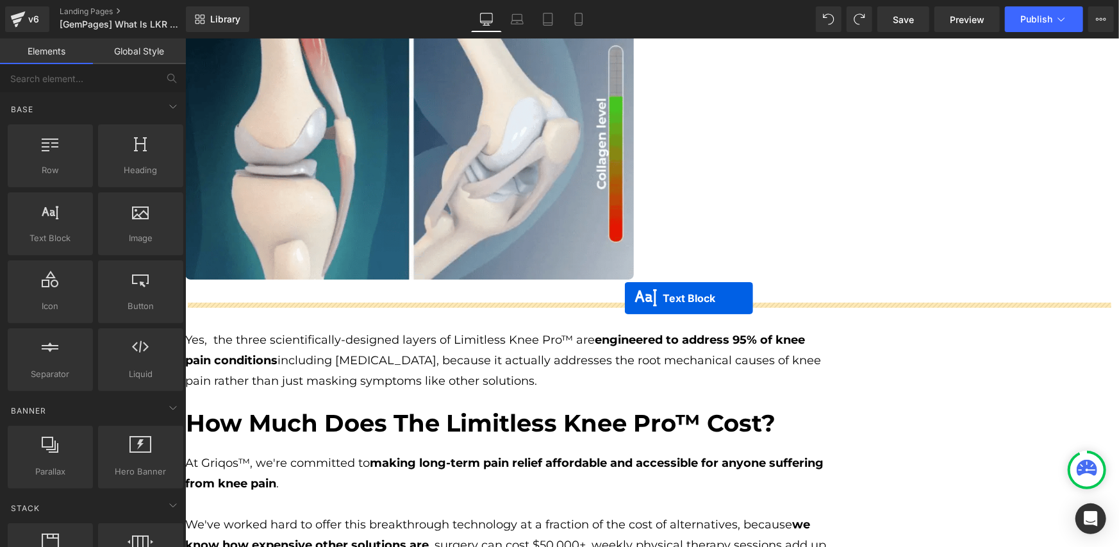
drag, startPoint x: 615, startPoint y: 365, endPoint x: 624, endPoint y: 297, distance: 68.5
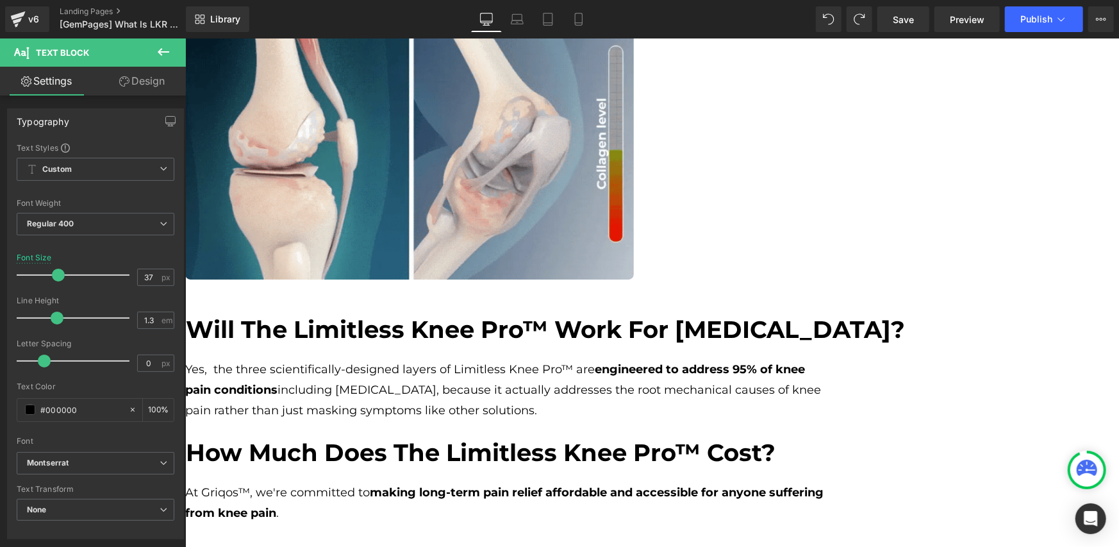
click at [160, 51] on icon at bounding box center [164, 52] width 12 height 8
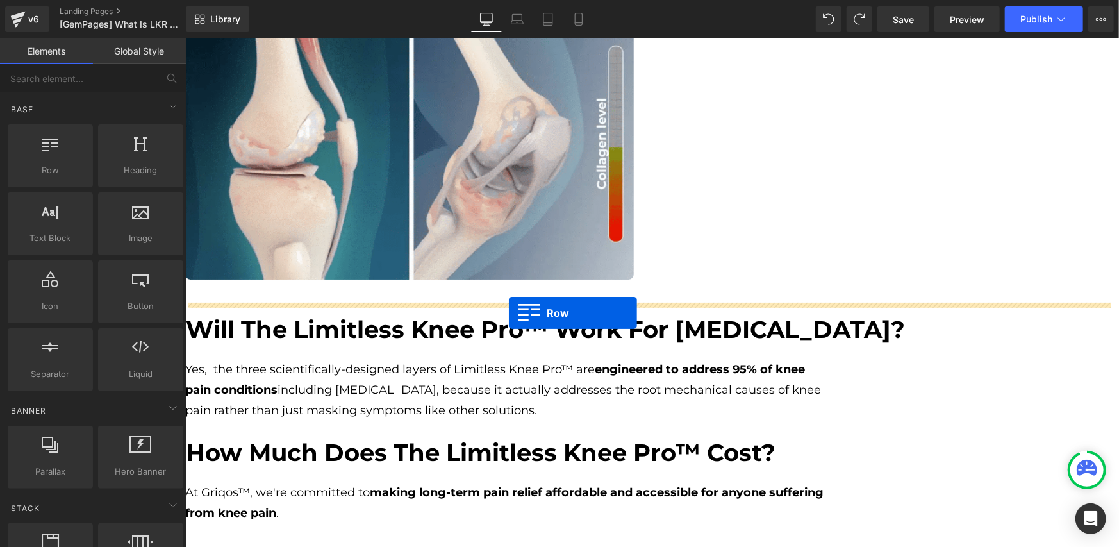
drag, startPoint x: 256, startPoint y: 188, endPoint x: 509, endPoint y: 311, distance: 281.4
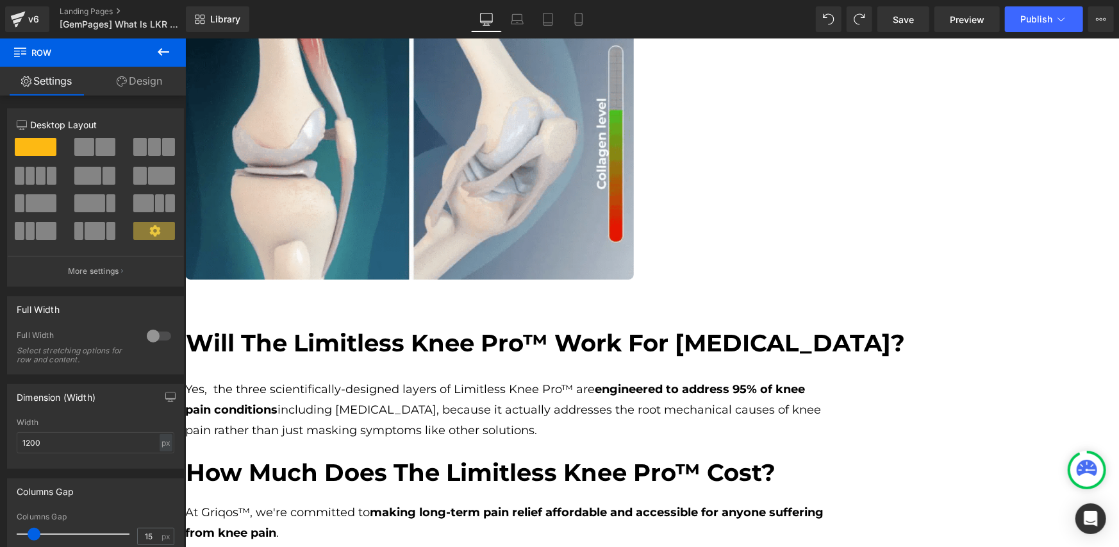
click at [185, 38] on span "Row" at bounding box center [185, 38] width 0 height 0
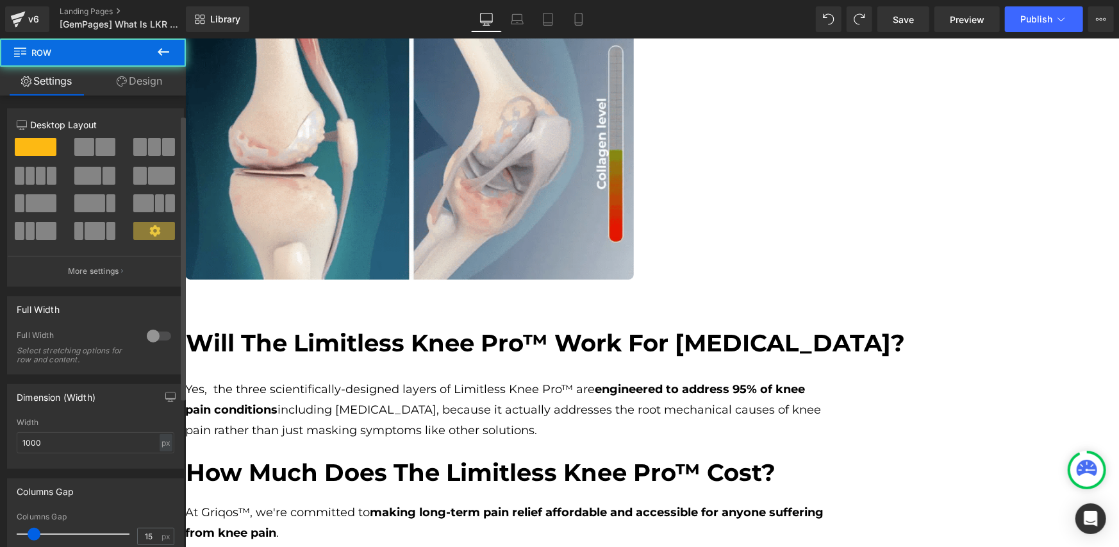
scroll to position [213, 0]
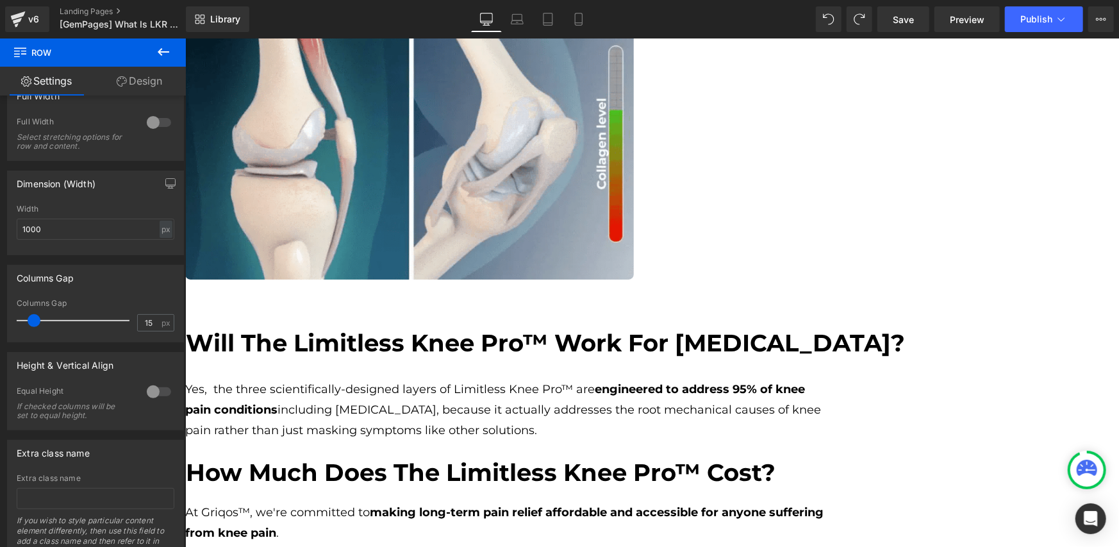
click at [185, 38] on span "Row" at bounding box center [185, 38] width 0 height 0
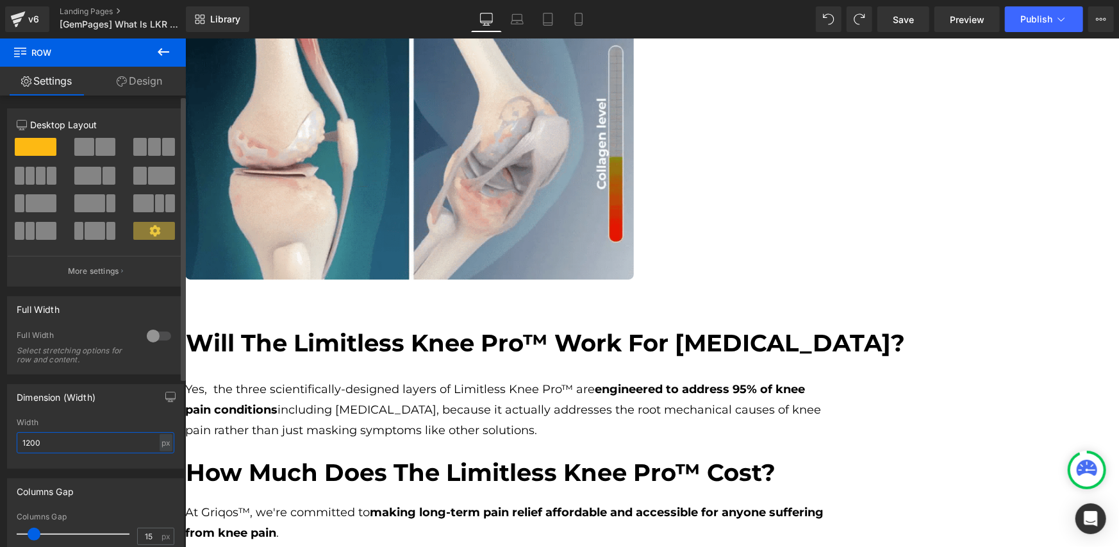
click at [64, 441] on input "1200" at bounding box center [96, 442] width 158 height 21
type input "1"
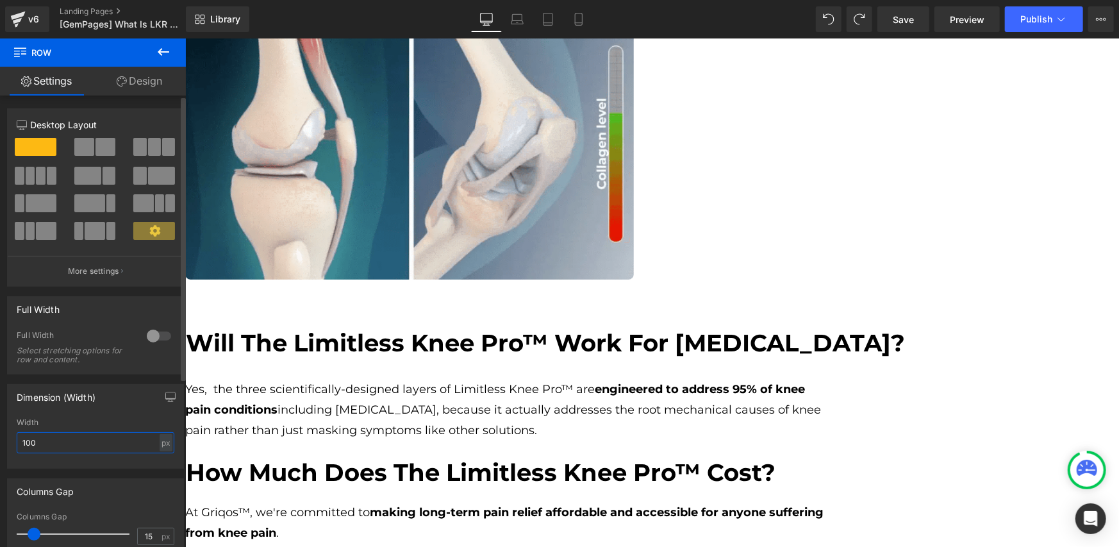
type input "1000"
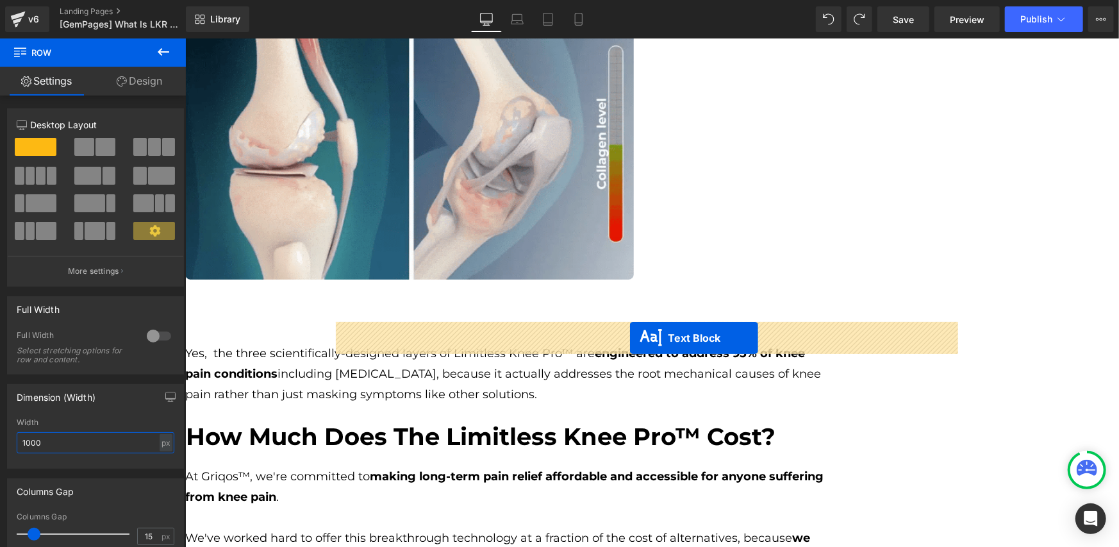
drag, startPoint x: 613, startPoint y: 406, endPoint x: 629, endPoint y: 337, distance: 70.4
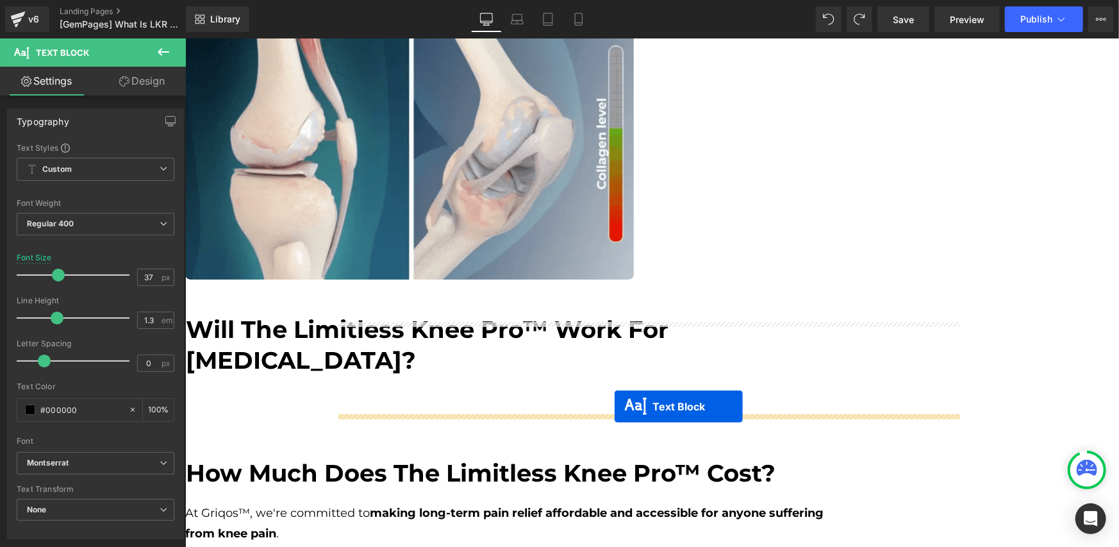
drag, startPoint x: 609, startPoint y: 451, endPoint x: 620, endPoint y: 405, distance: 47.4
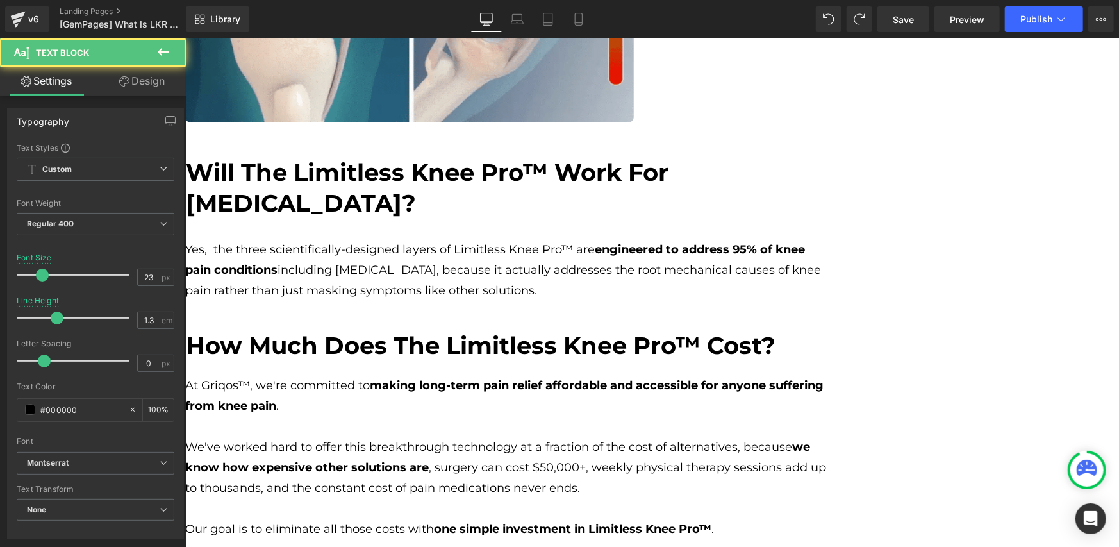
scroll to position [3250, 0]
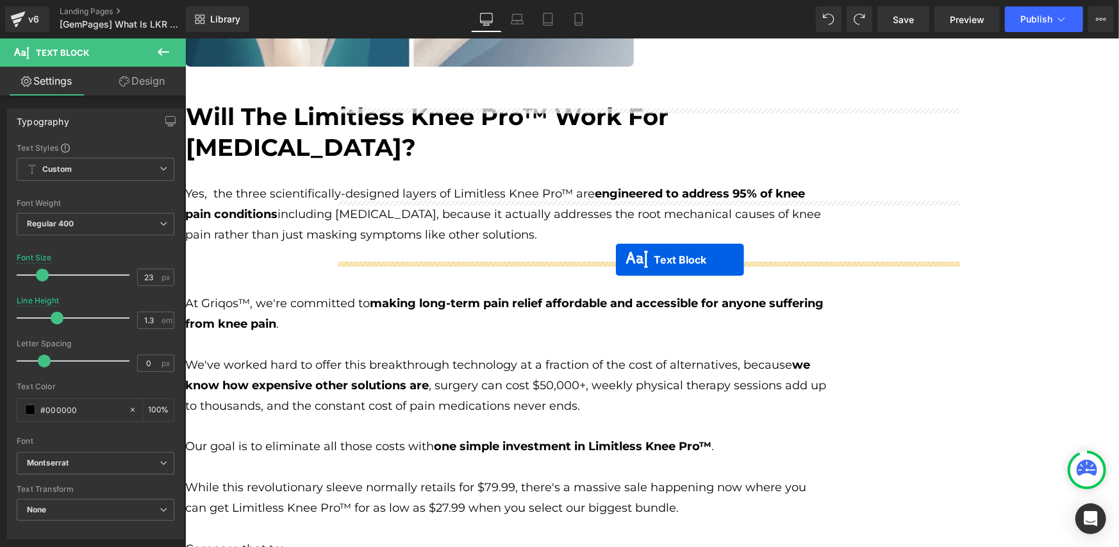
drag, startPoint x: 617, startPoint y: 314, endPoint x: 615, endPoint y: 259, distance: 55.1
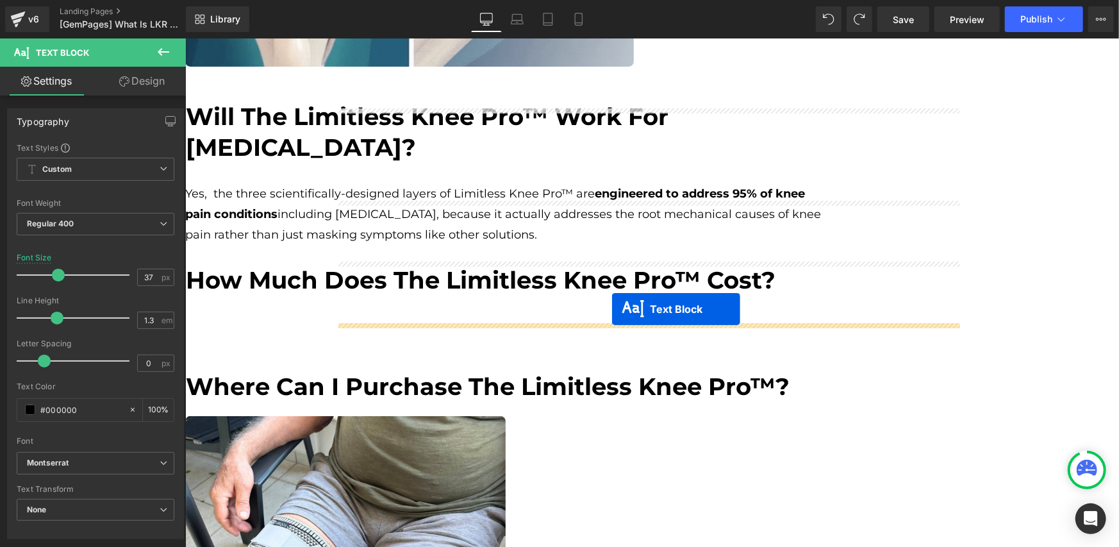
drag, startPoint x: 611, startPoint y: 336, endPoint x: 611, endPoint y: 308, distance: 27.6
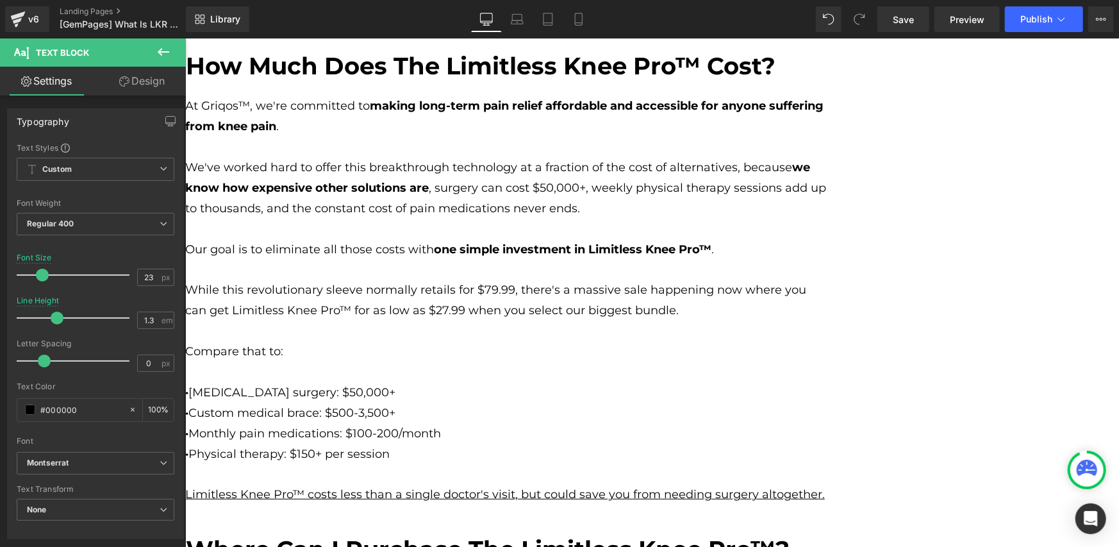
scroll to position [3678, 0]
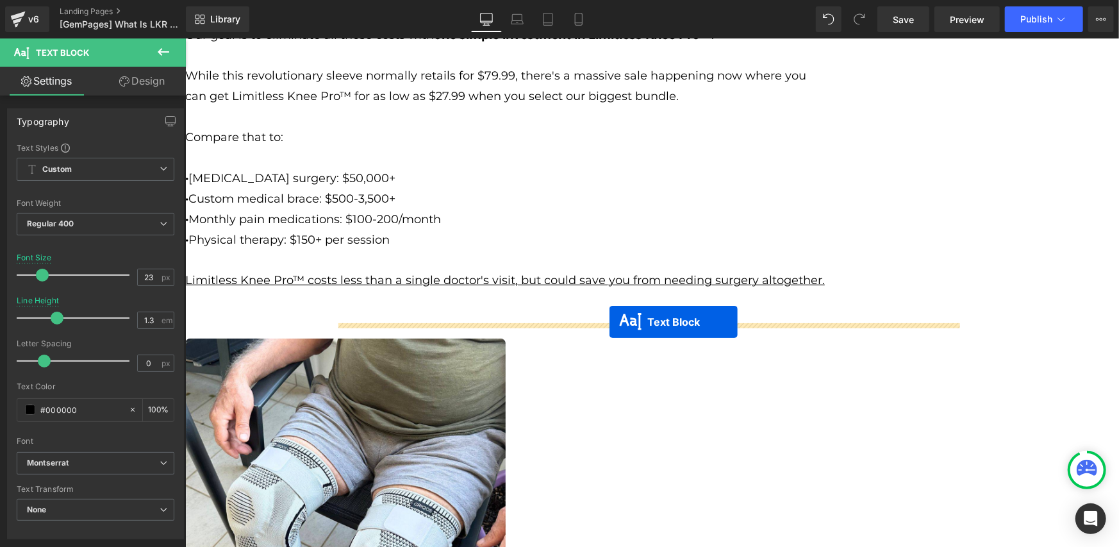
drag, startPoint x: 612, startPoint y: 377, endPoint x: 609, endPoint y: 321, distance: 56.5
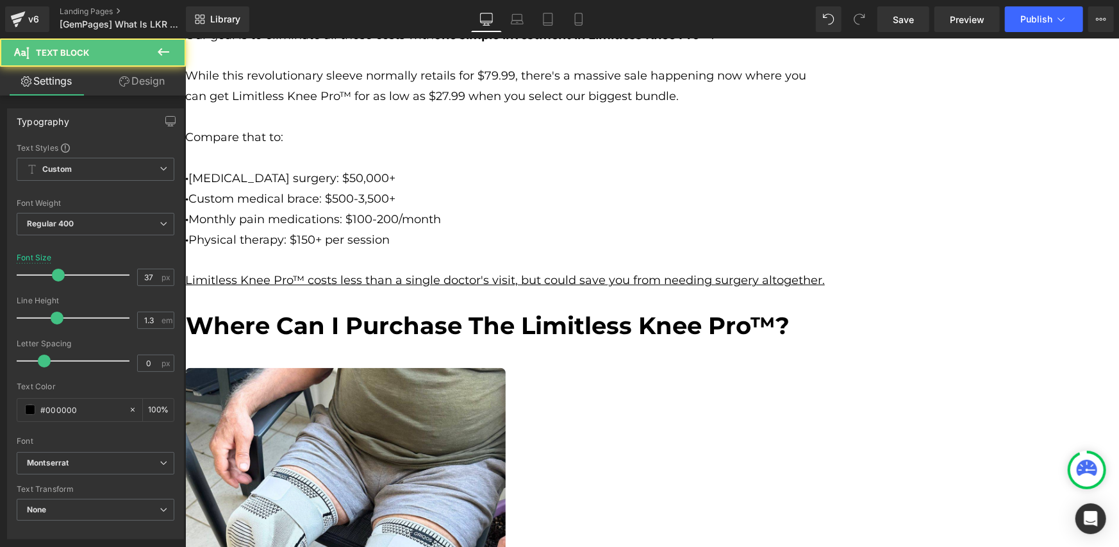
scroll to position [3891, 0]
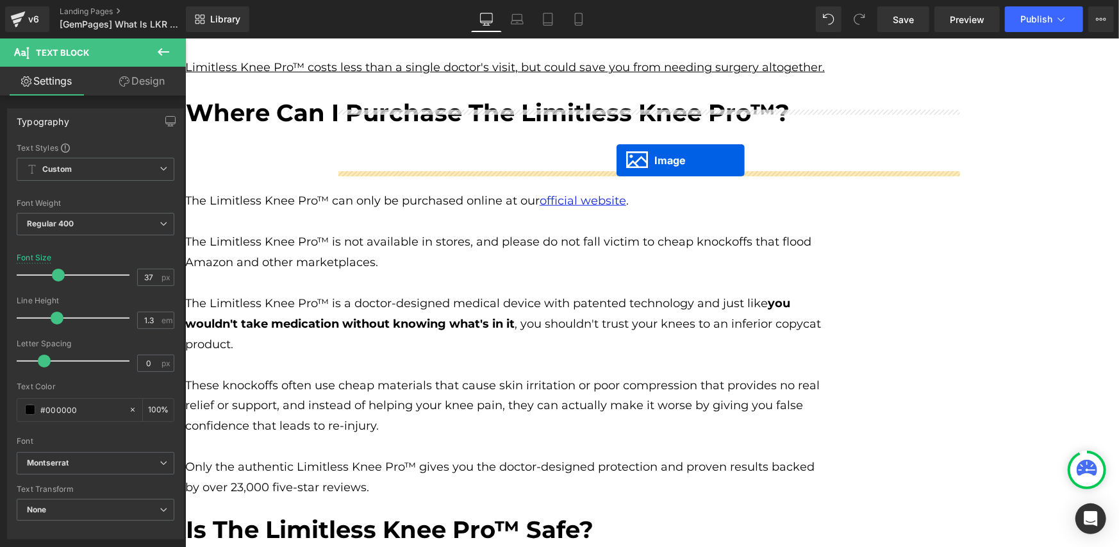
drag, startPoint x: 625, startPoint y: 334, endPoint x: 616, endPoint y: 160, distance: 173.9
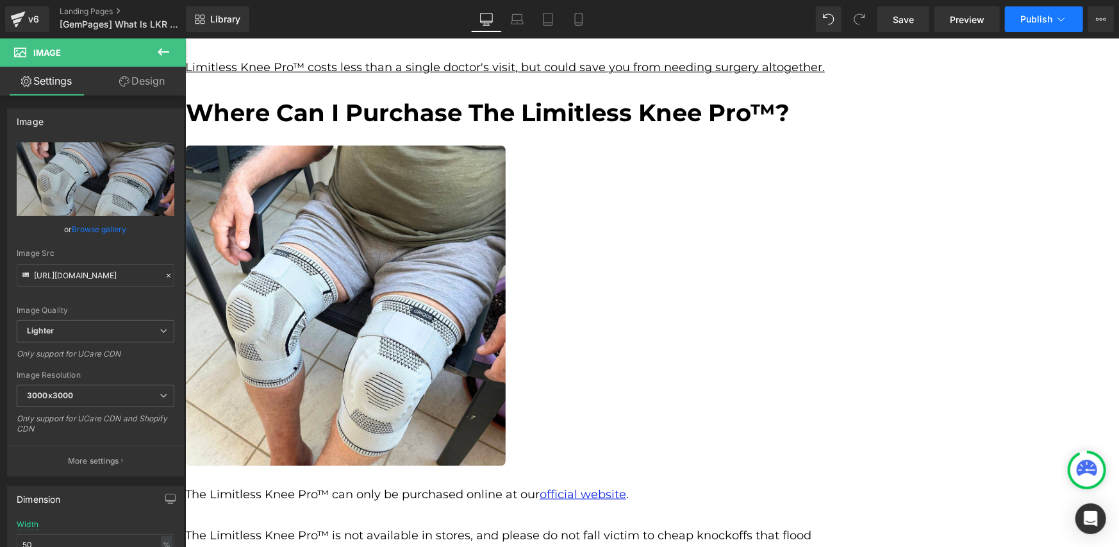
click at [1025, 23] on span "Publish" at bounding box center [1036, 19] width 32 height 10
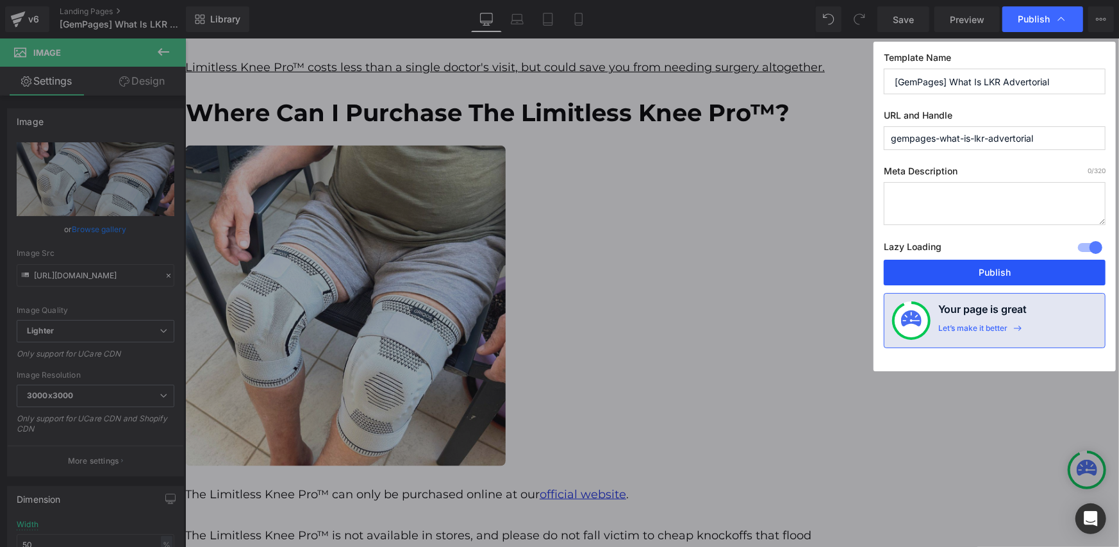
click at [952, 270] on button "Publish" at bounding box center [995, 273] width 222 height 26
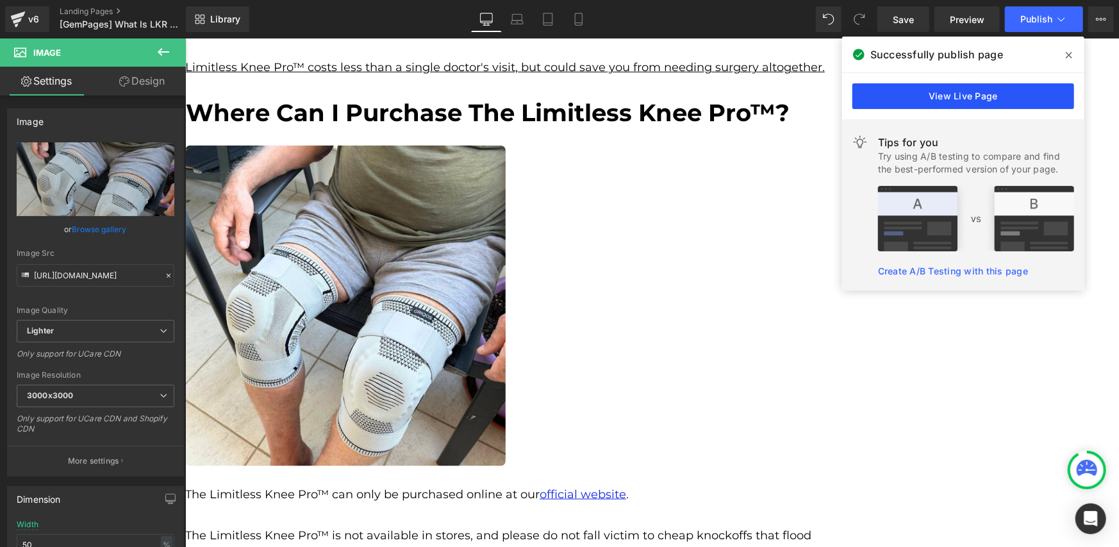
click at [899, 90] on link "View Live Page" at bounding box center [963, 96] width 222 height 26
